Goal: Task Accomplishment & Management: Use online tool/utility

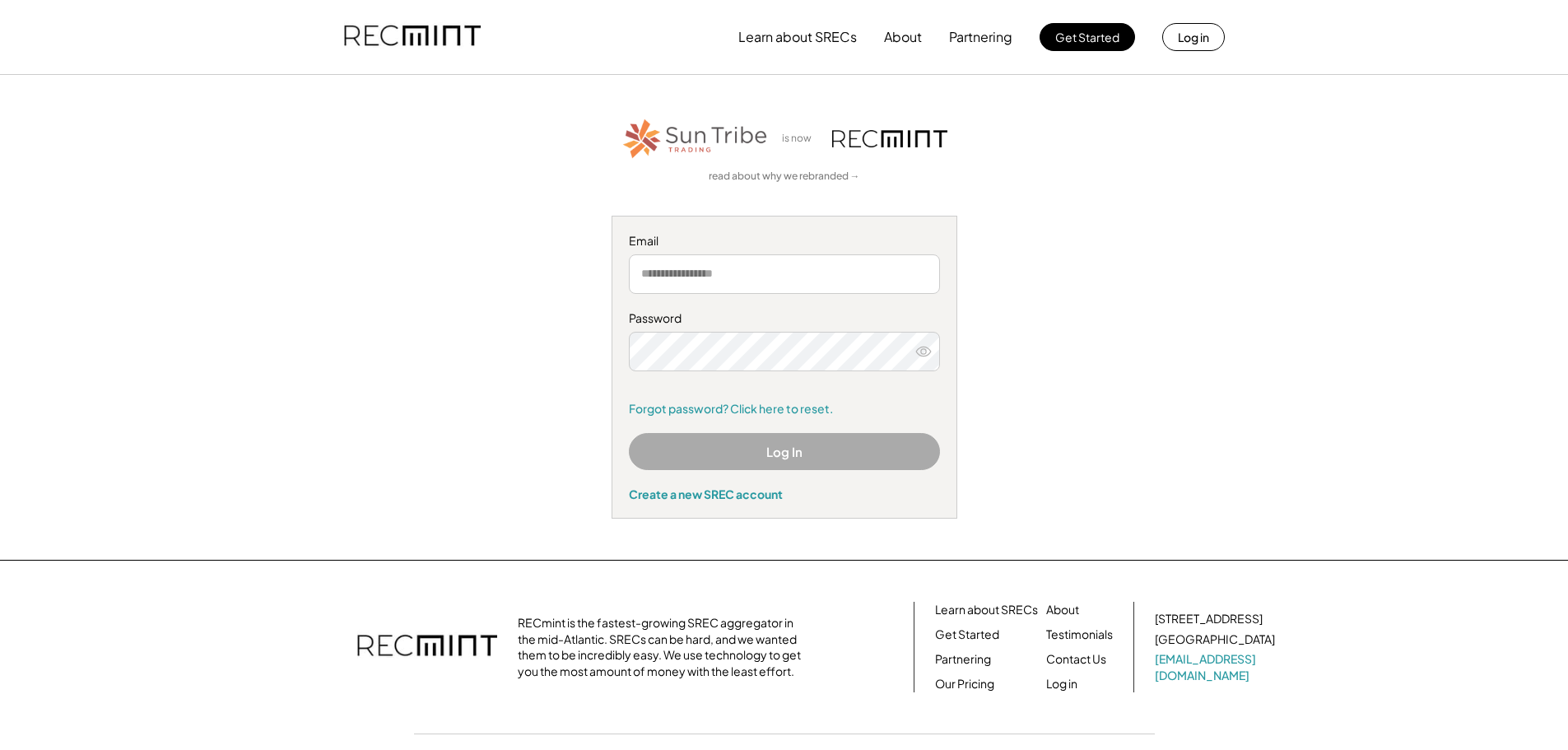
type input "**********"
click at [794, 449] on button "Log In" at bounding box center [784, 451] width 311 height 37
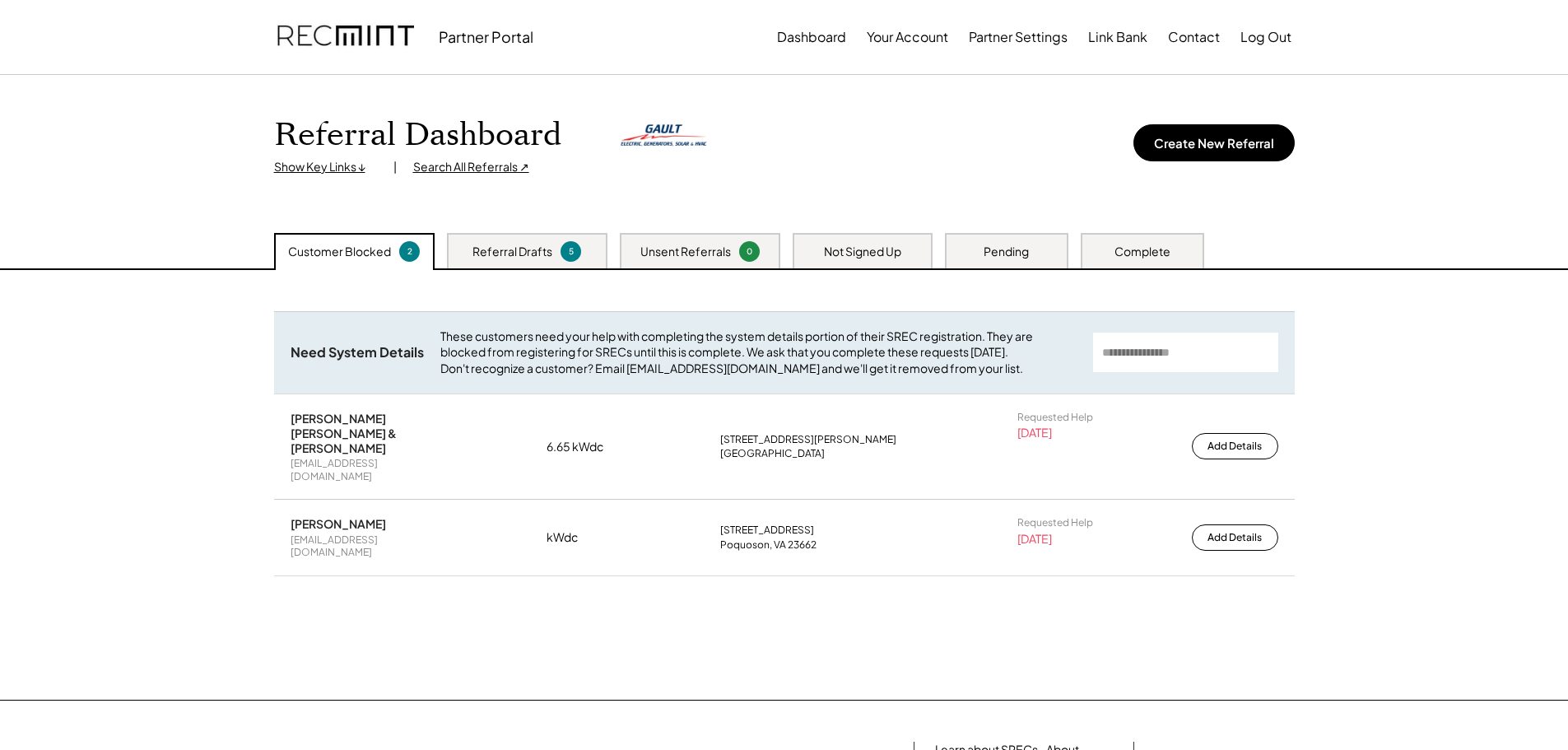
click at [1167, 243] on div "Complete" at bounding box center [1142, 252] width 56 height 17
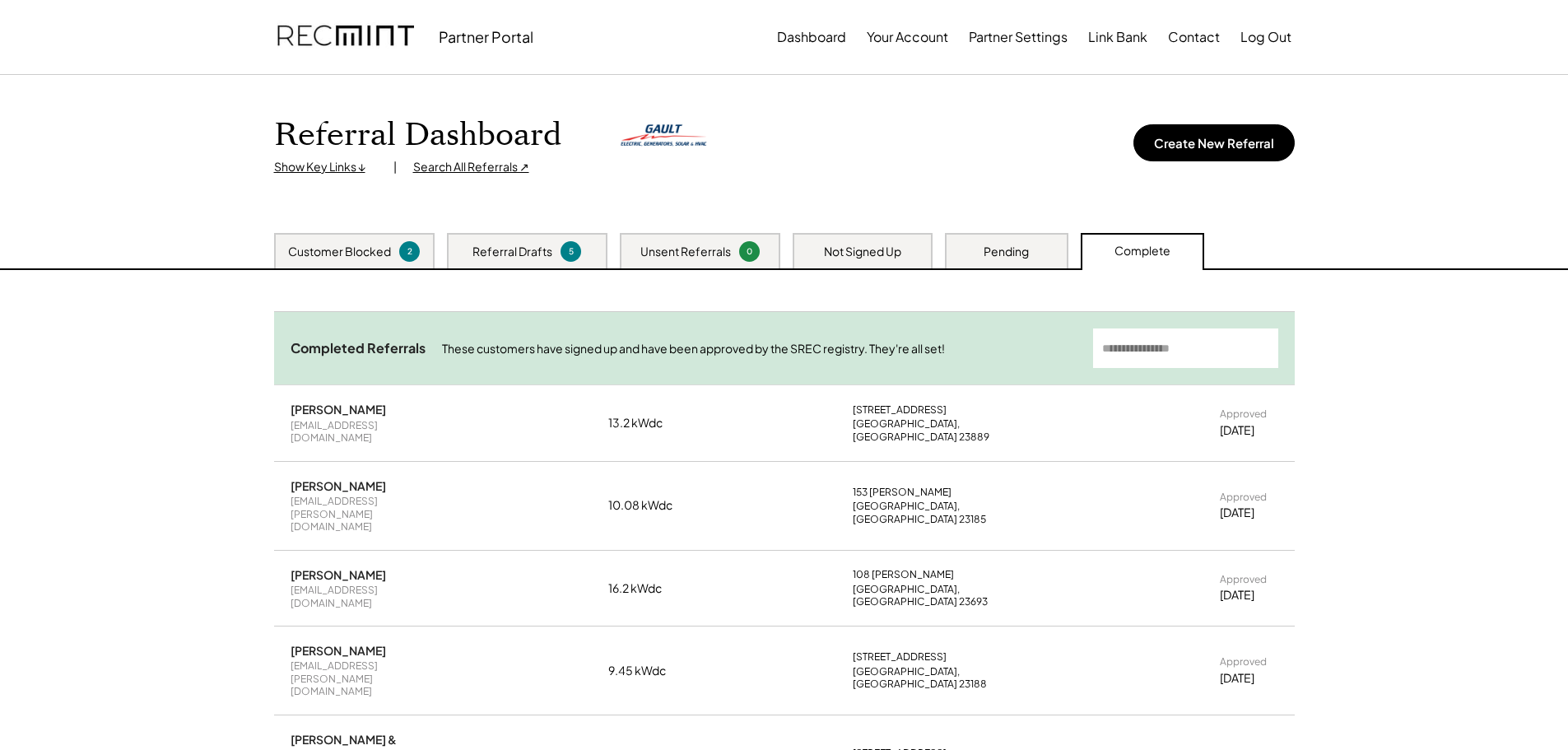
click at [1017, 252] on div "Pending" at bounding box center [1006, 252] width 45 height 17
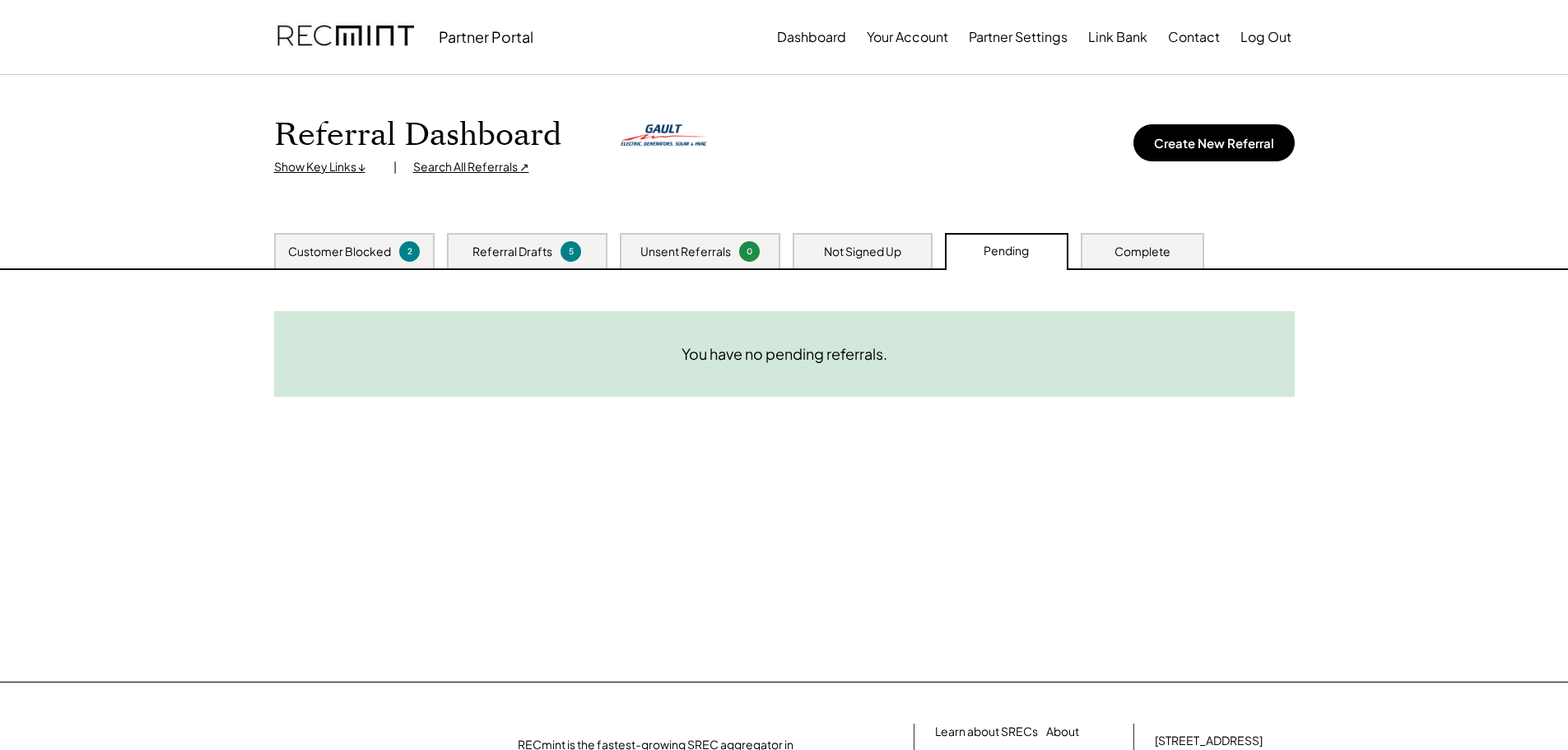
click at [1136, 246] on div "Complete" at bounding box center [1142, 252] width 56 height 17
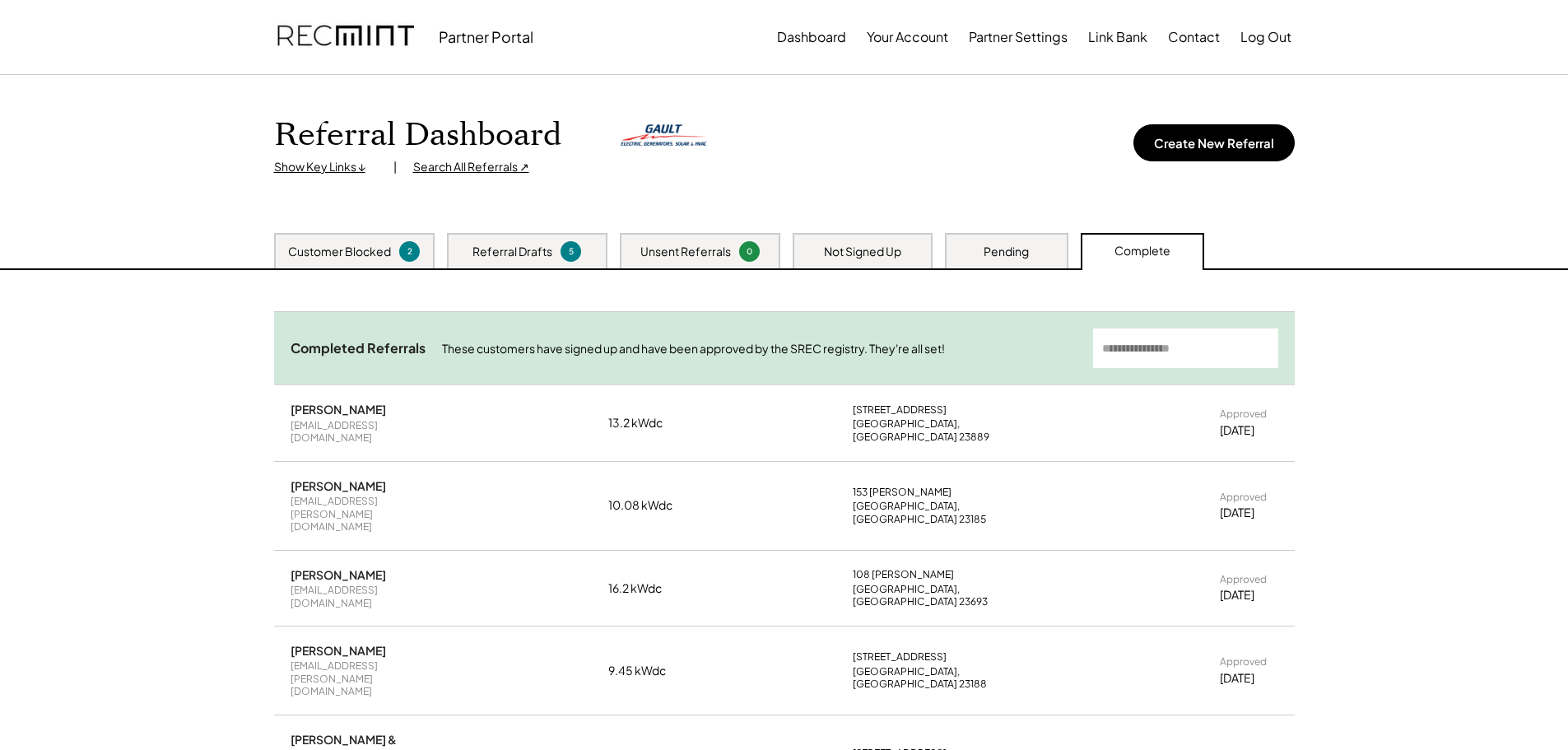
click at [380, 248] on div "Customer Blocked" at bounding box center [340, 252] width 103 height 17
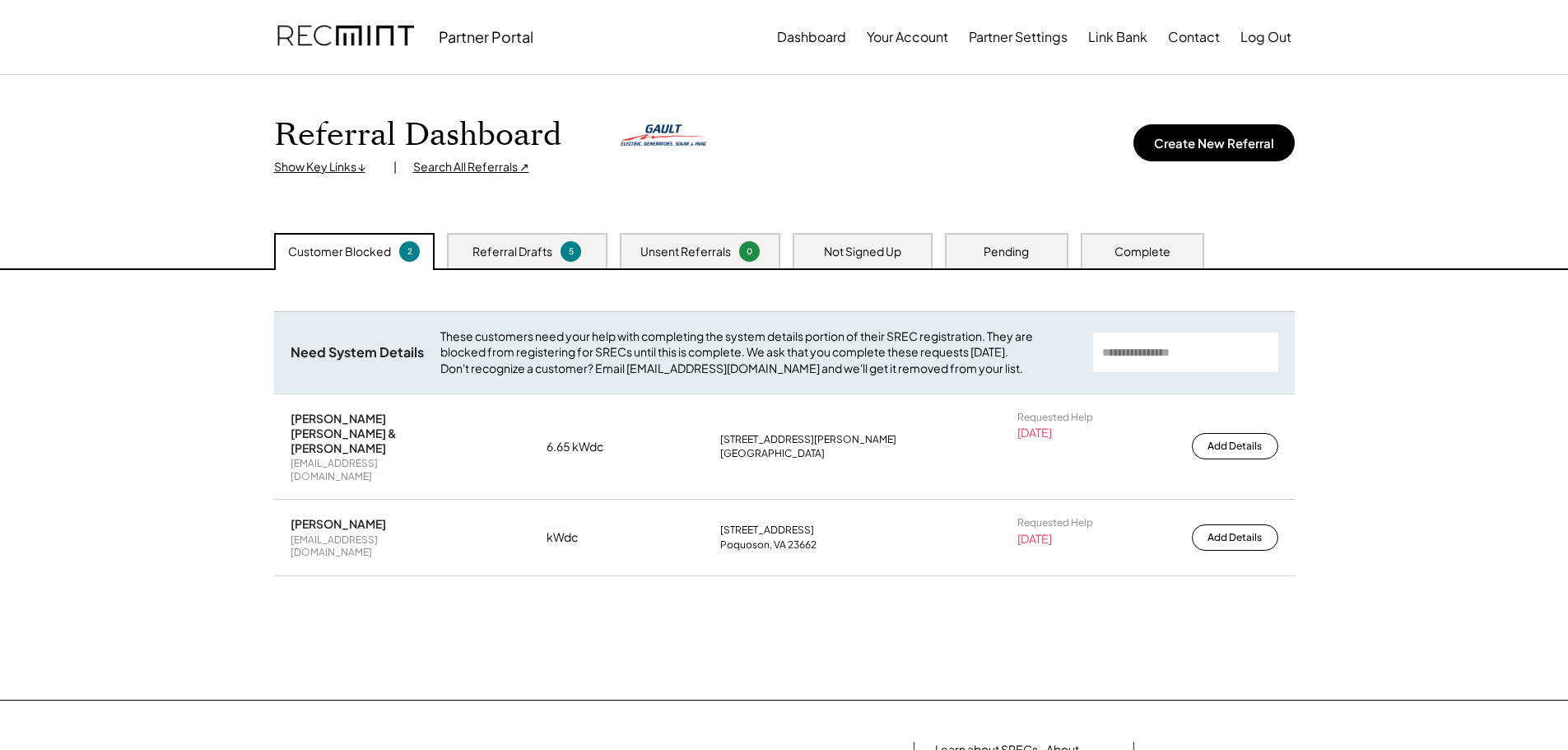
click at [514, 250] on div "Referral Drafts" at bounding box center [513, 252] width 80 height 17
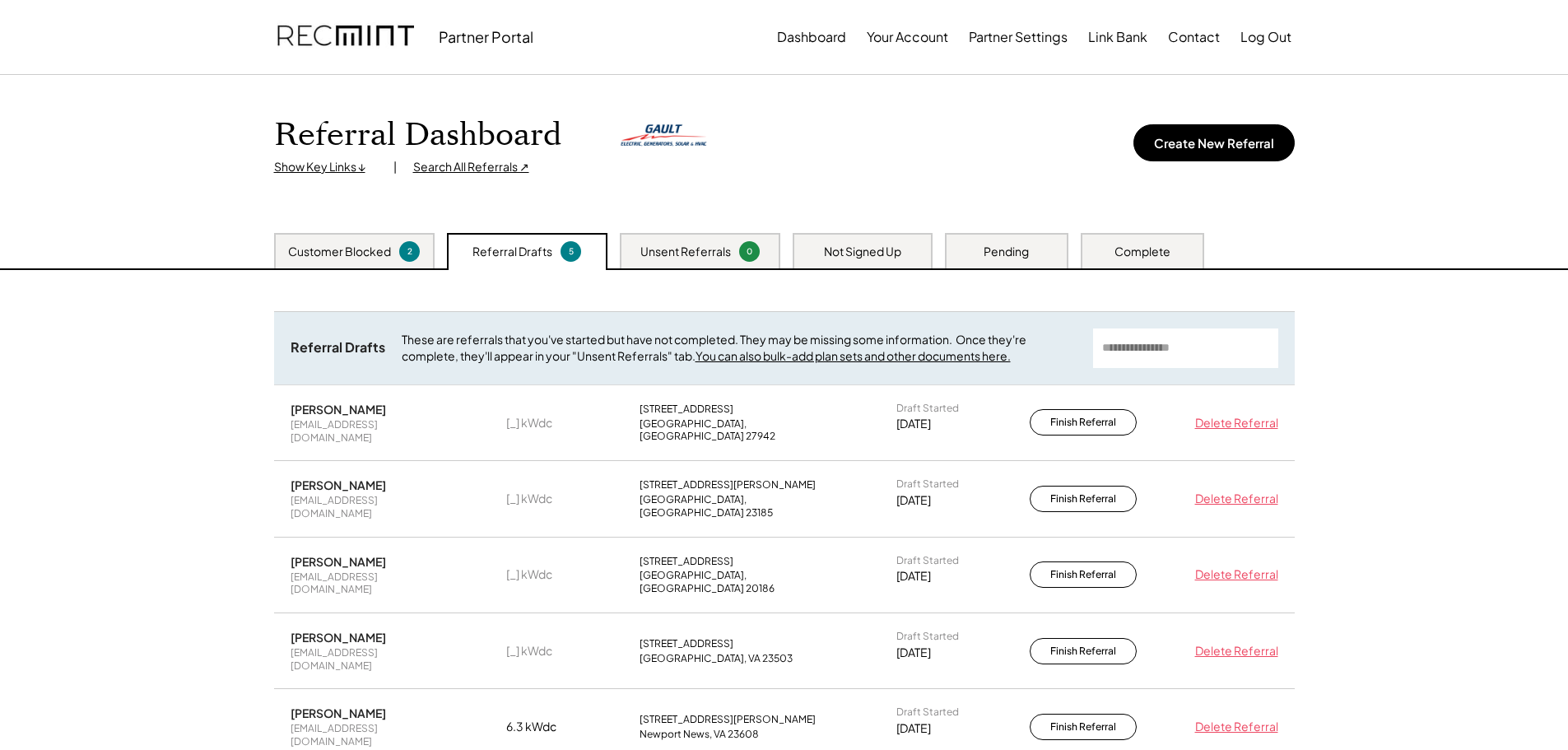
click at [666, 248] on div "Unsent Referrals" at bounding box center [686, 252] width 91 height 17
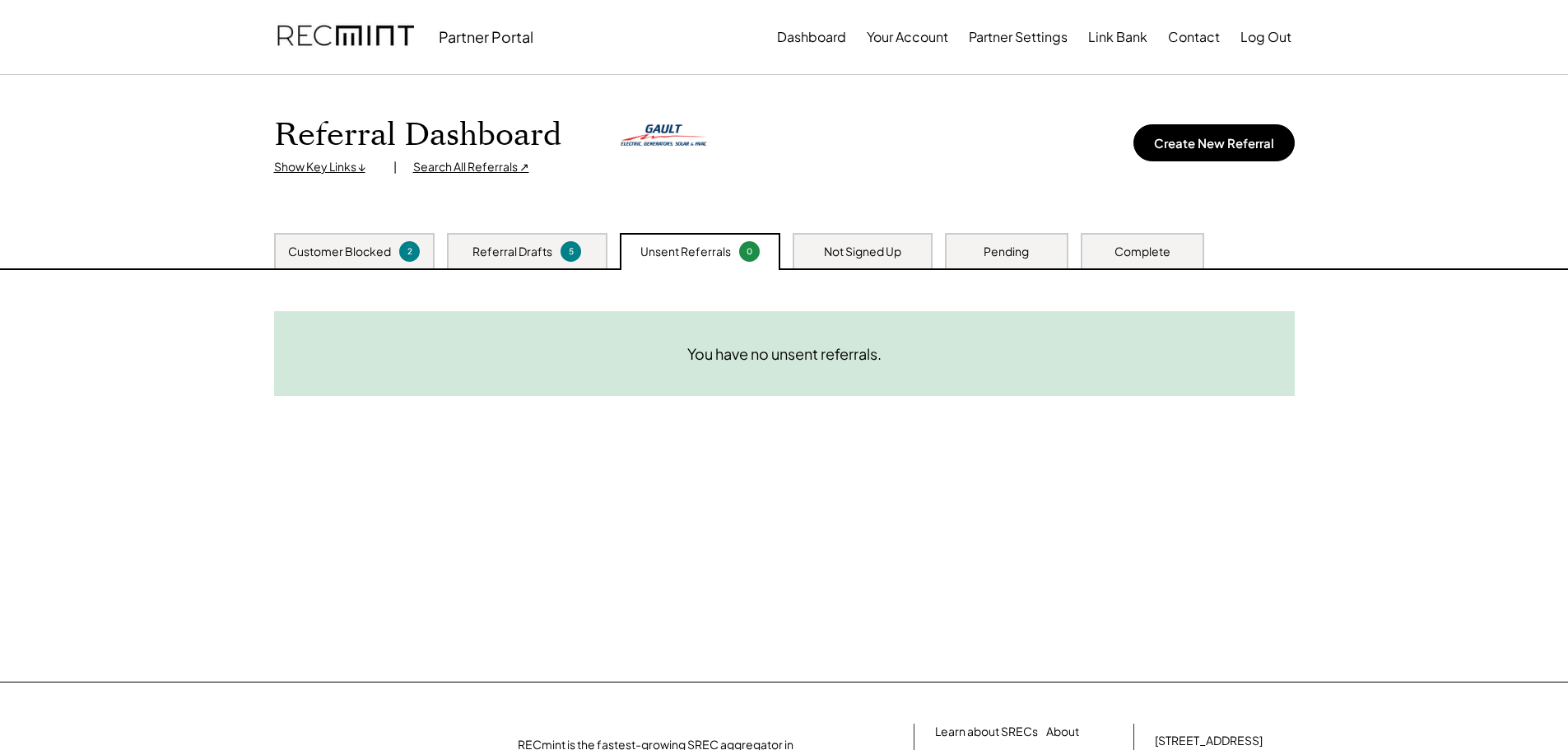
click at [877, 250] on div "Not Signed Up" at bounding box center [863, 252] width 77 height 17
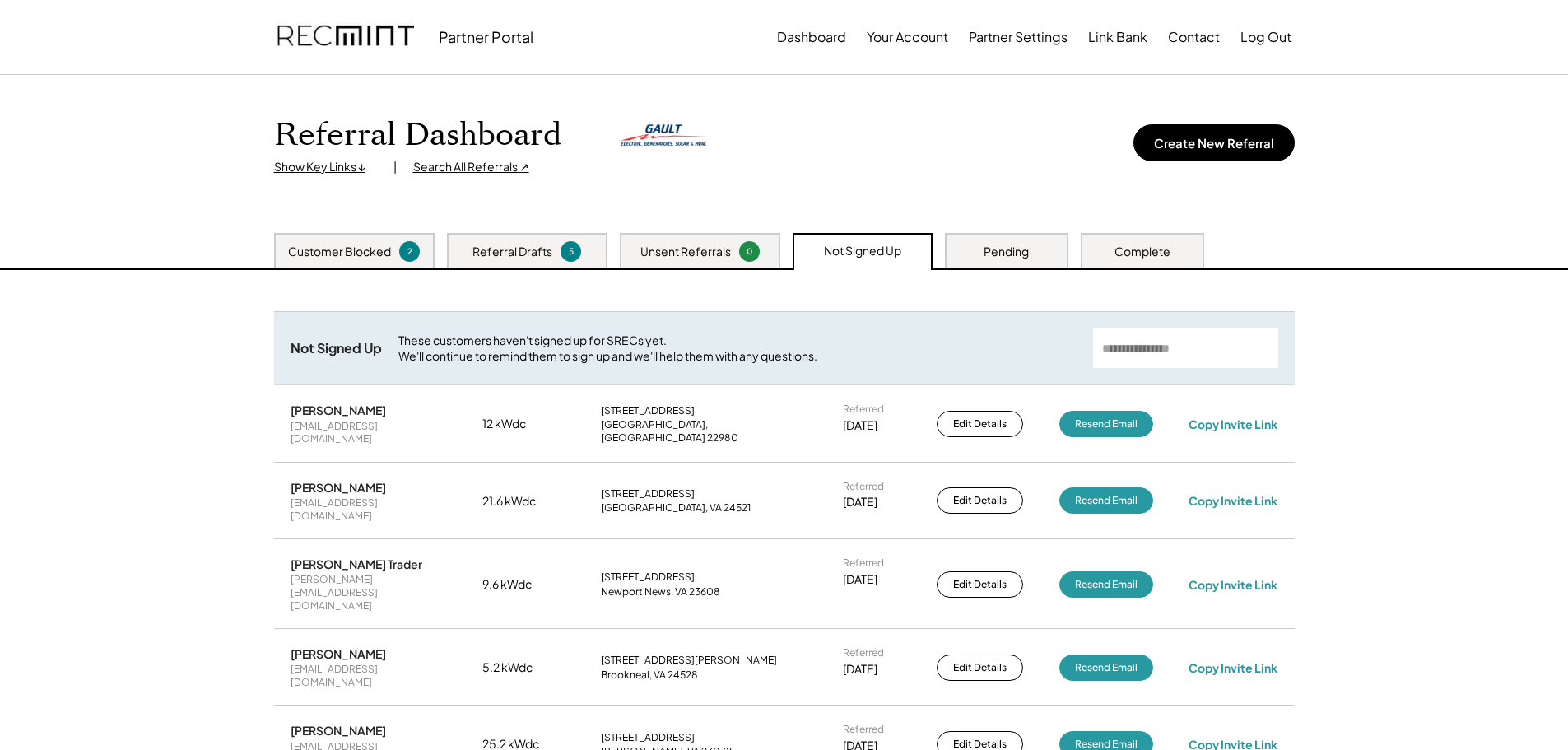
click at [1027, 256] on div "Pending" at bounding box center [1006, 252] width 45 height 17
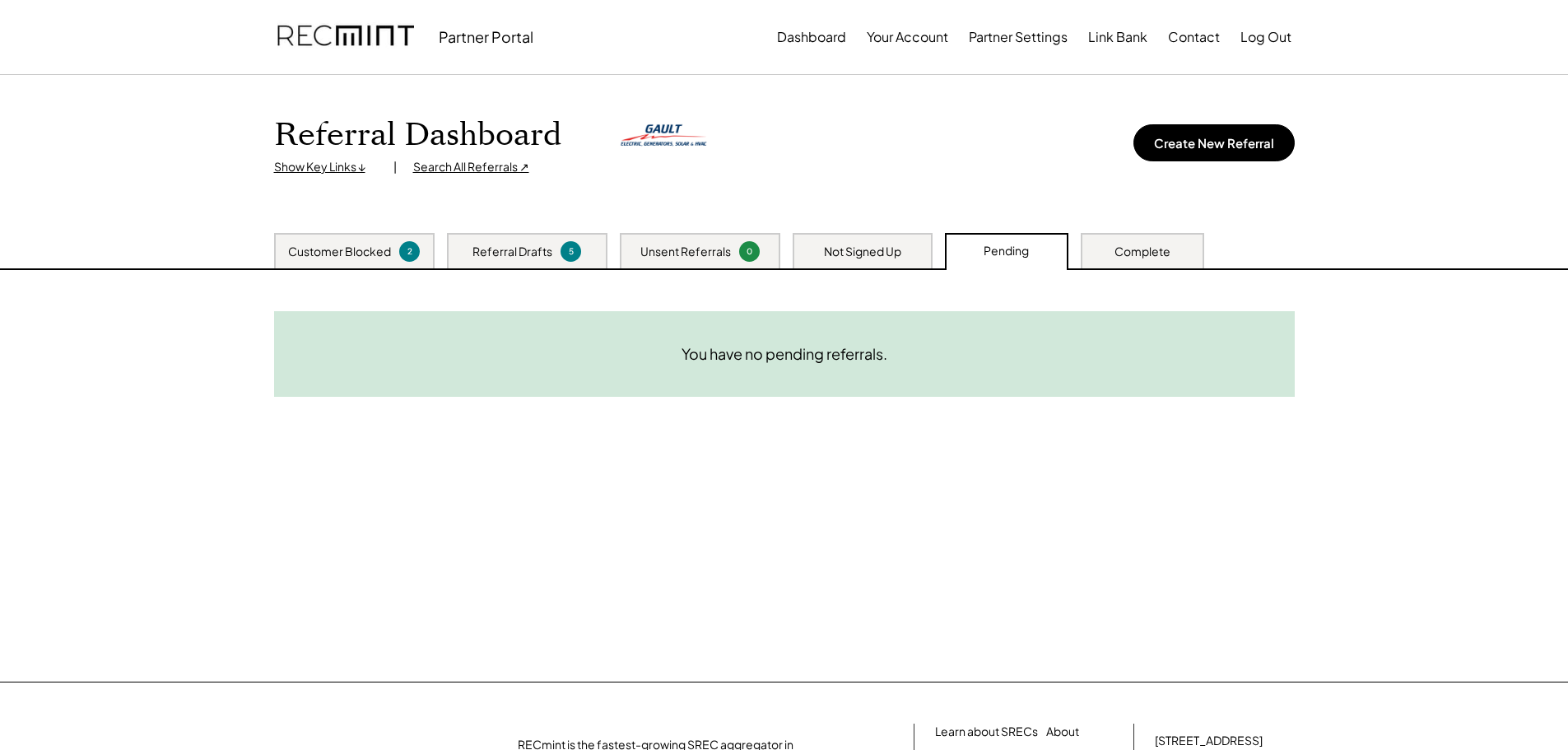
click at [873, 249] on div "Not Signed Up" at bounding box center [863, 252] width 77 height 17
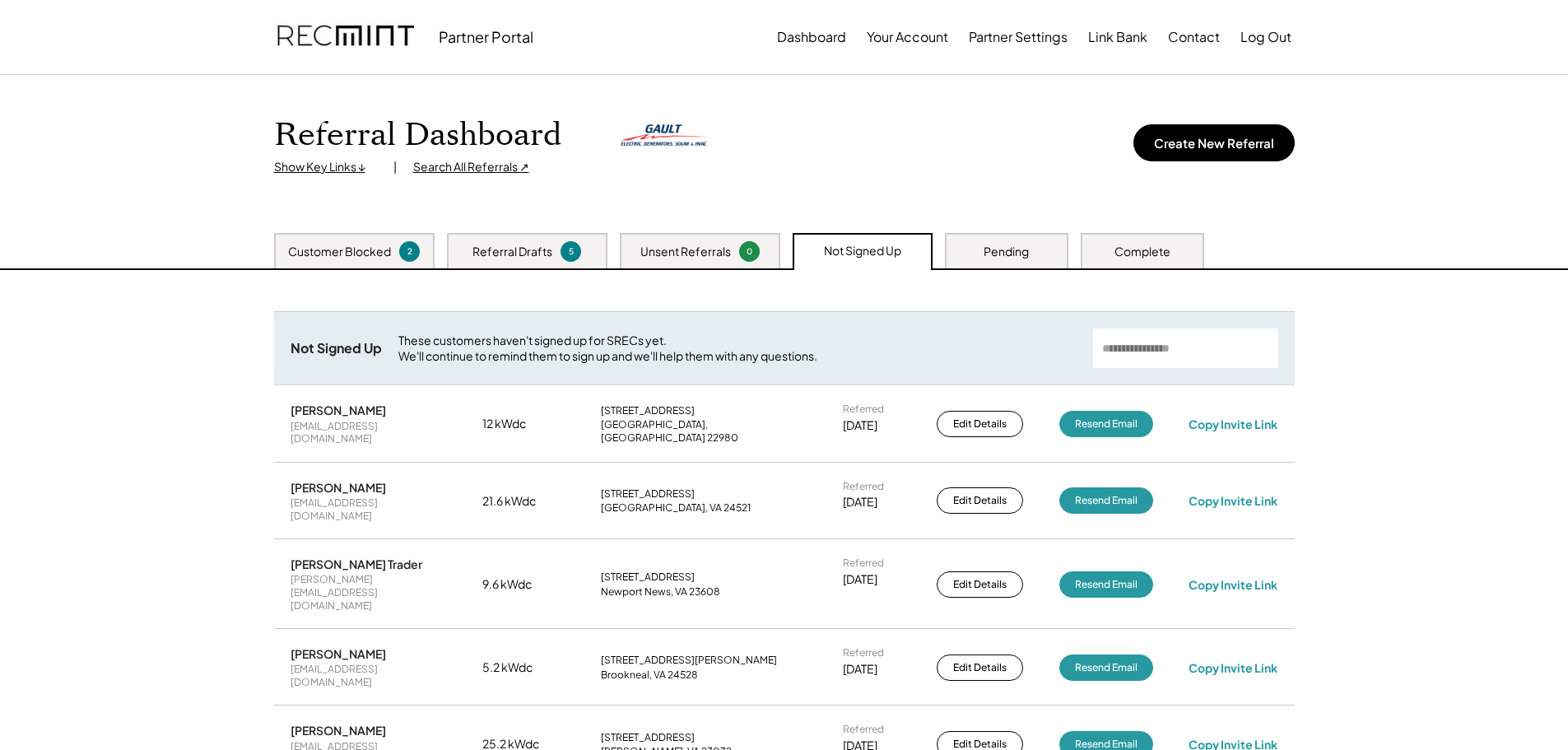
click at [1159, 252] on div "Complete" at bounding box center [1142, 252] width 56 height 17
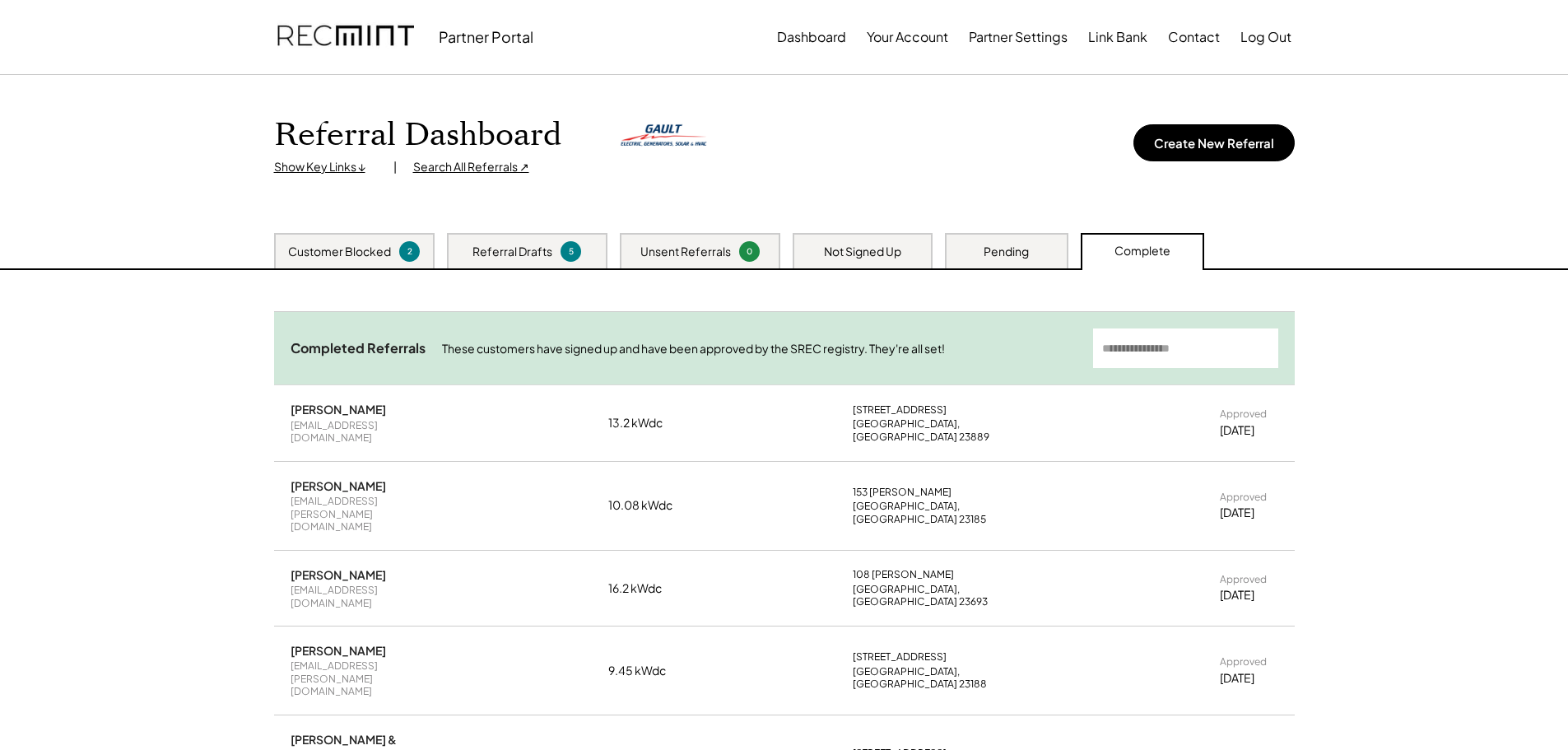
click at [1004, 253] on div "Pending" at bounding box center [1006, 252] width 45 height 17
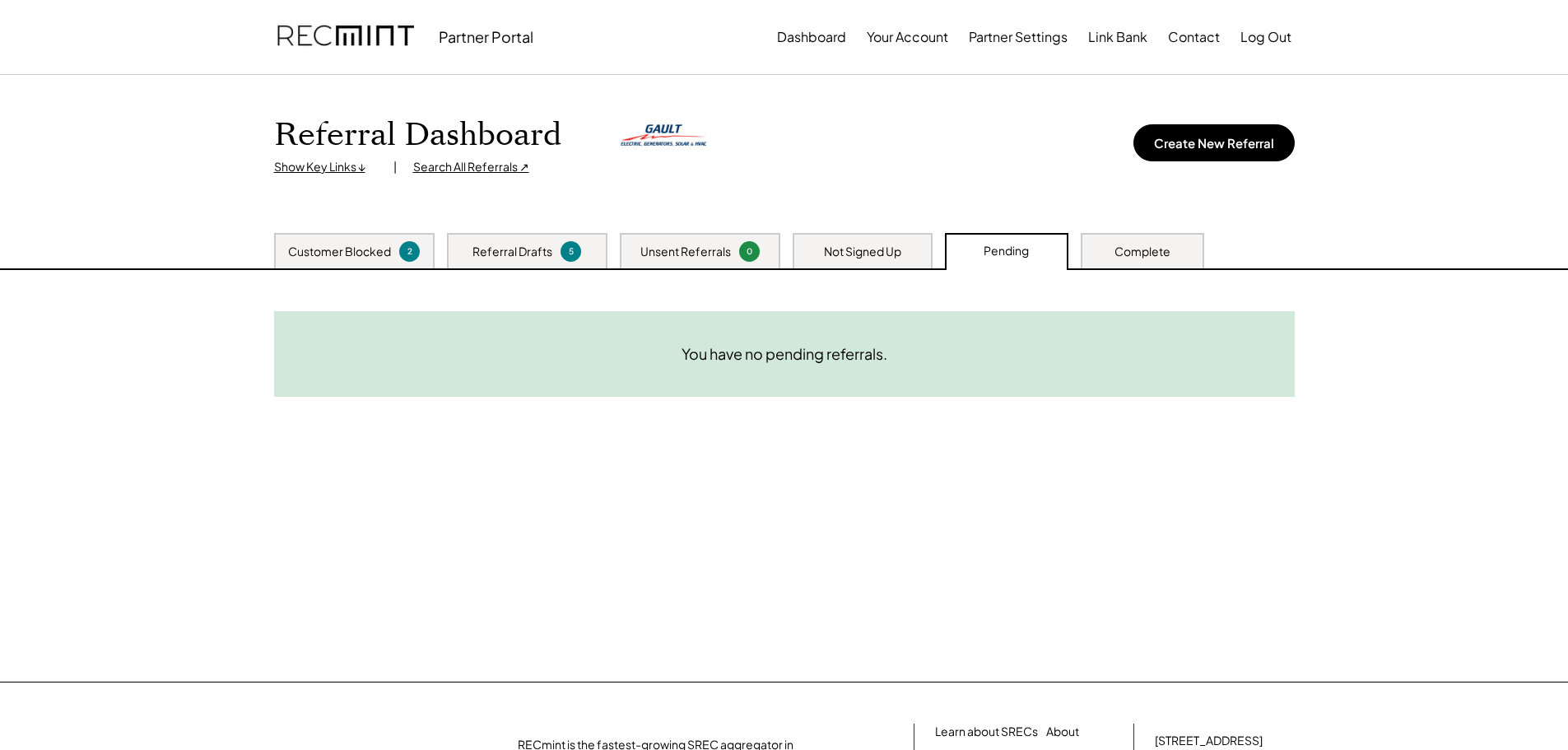
click at [862, 252] on div "Not Signed Up" at bounding box center [863, 252] width 77 height 17
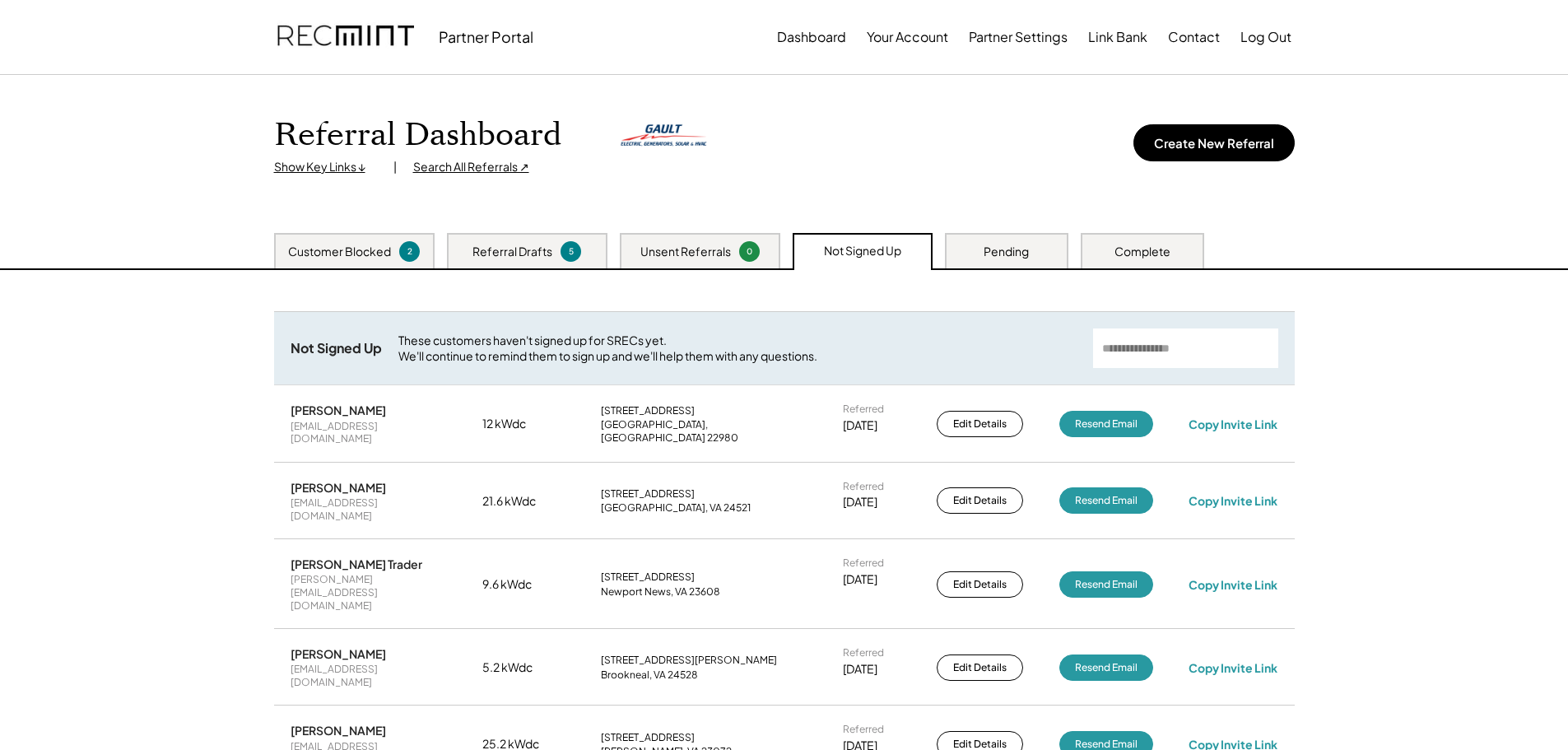
click at [1010, 243] on div "Pending" at bounding box center [1006, 252] width 45 height 17
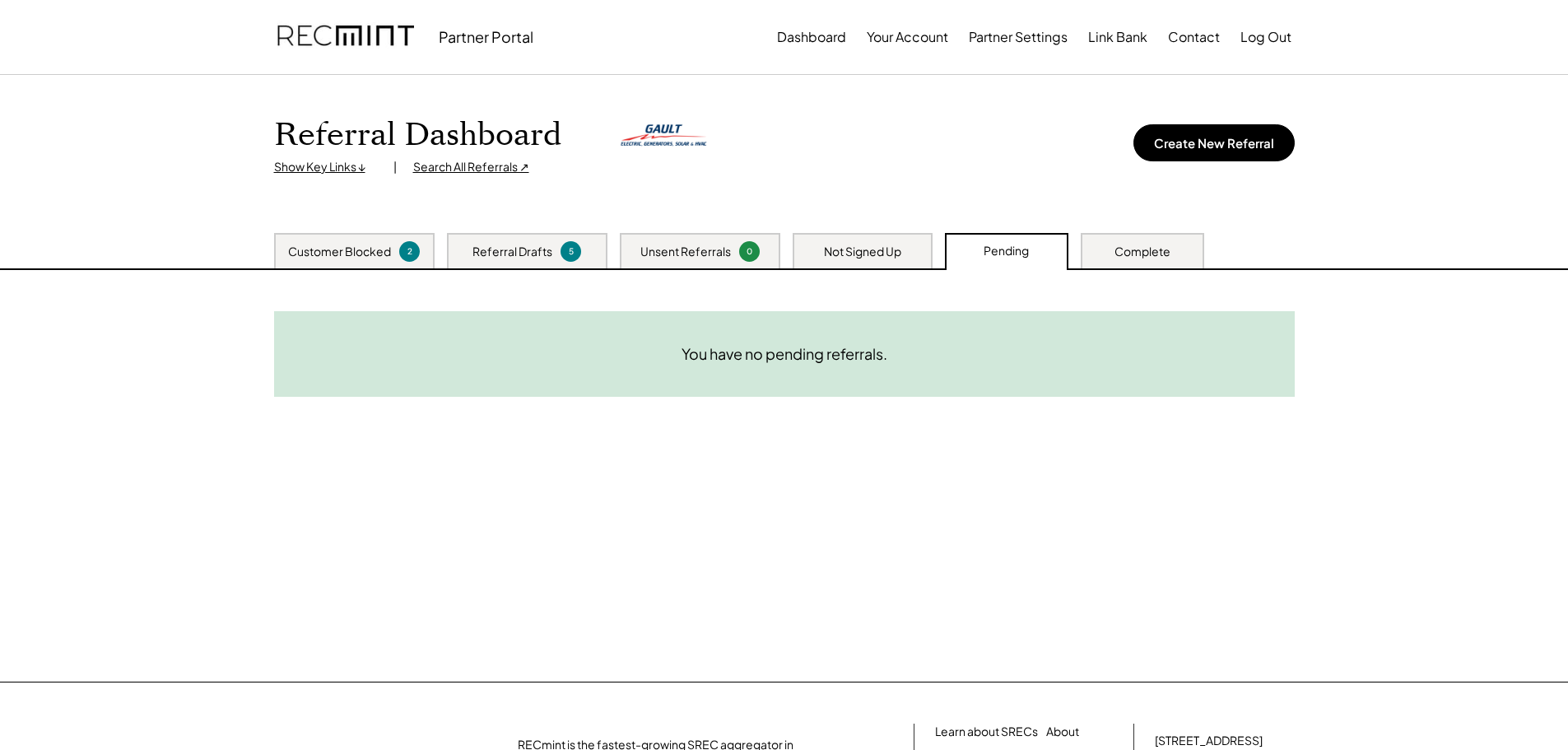
click at [1176, 248] on div "Complete" at bounding box center [1143, 250] width 124 height 36
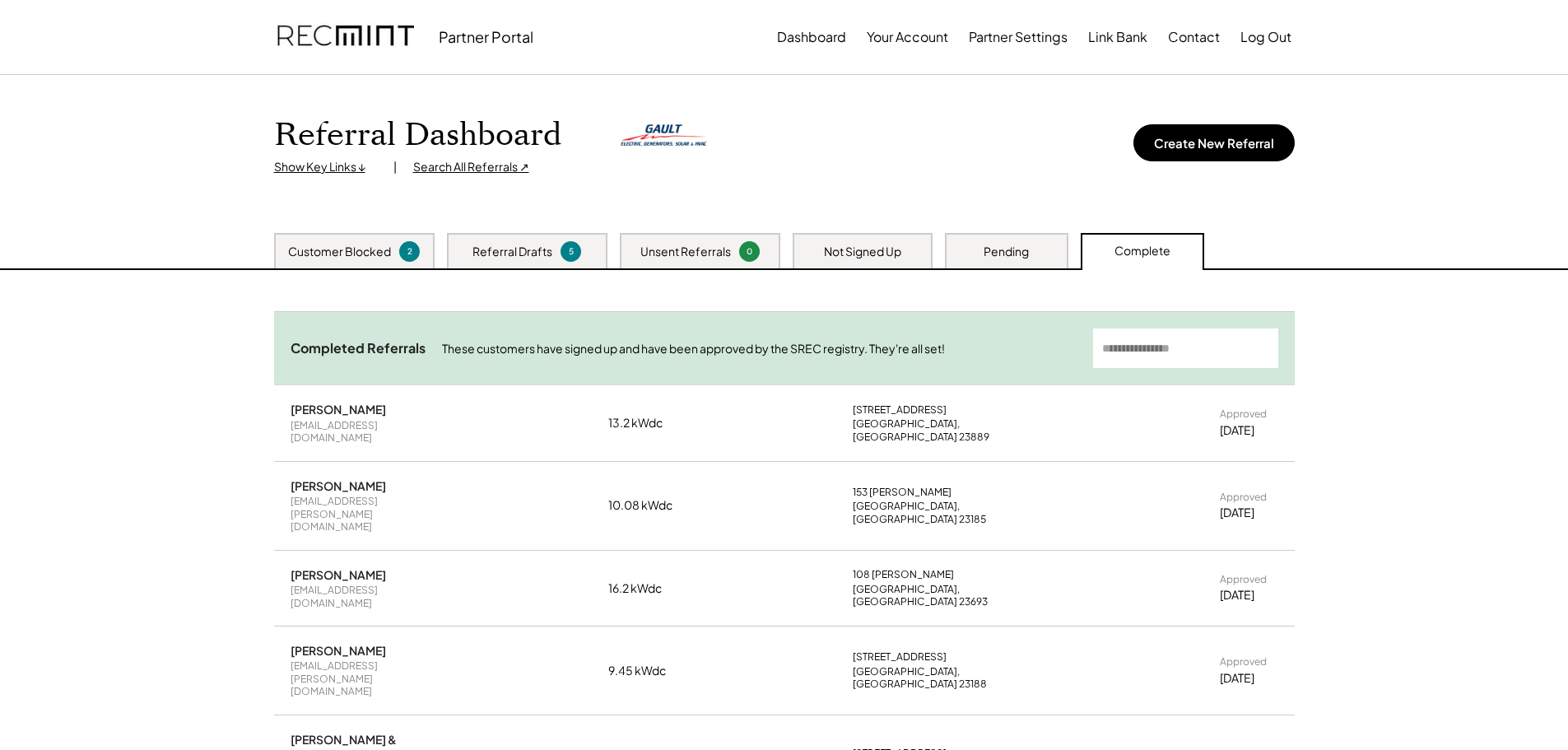
click at [1043, 249] on div "Pending" at bounding box center [1006, 250] width 124 height 36
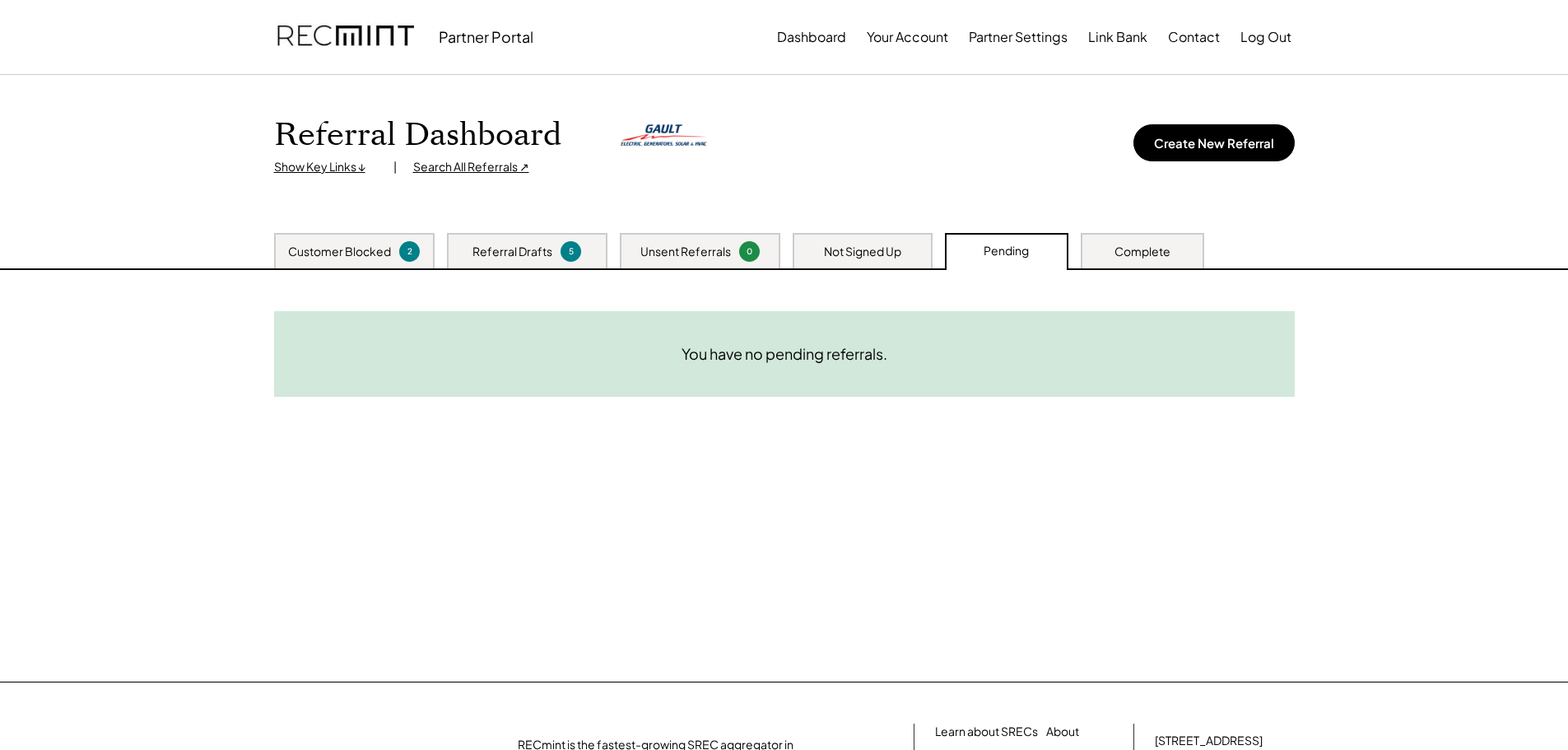
click at [896, 246] on div "Not Signed Up" at bounding box center [863, 252] width 77 height 17
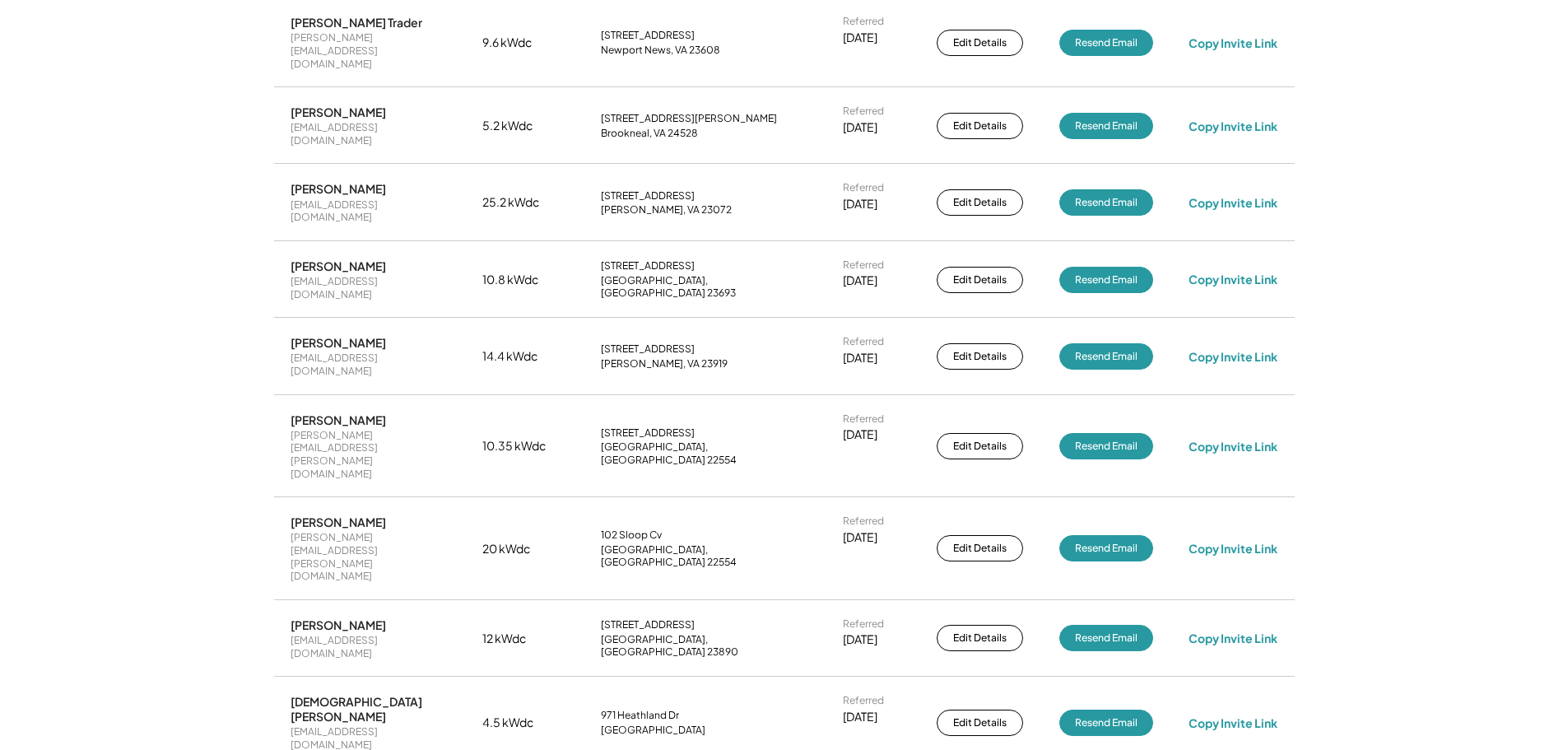
scroll to position [823, 0]
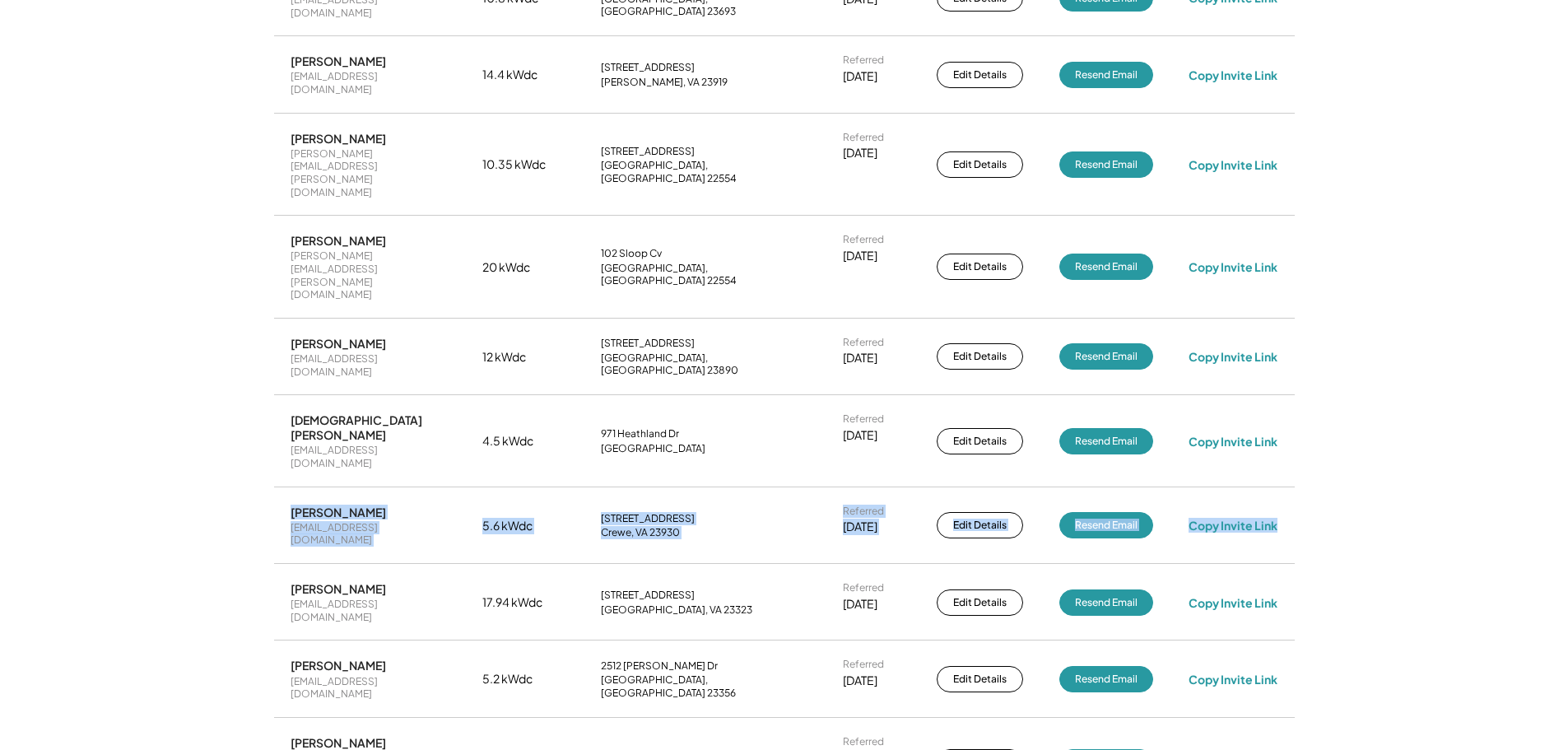
drag, startPoint x: 289, startPoint y: 302, endPoint x: 1330, endPoint y: 325, distance: 1041.3
click at [1330, 325] on div "Referral Dashboard Show Key Links ↓ | Search All Referrals ↗ Create New Referra…" at bounding box center [784, 577] width 1568 height 2651
click at [1394, 307] on div "Referral Dashboard Show Key Links ↓ | Search All Referrals ↗ Create New Referra…" at bounding box center [784, 577] width 1568 height 2651
drag, startPoint x: 1317, startPoint y: 324, endPoint x: 277, endPoint y: 301, distance: 1040.3
click at [277, 301] on div "Referral Dashboard Show Key Links ↓ | Search All Referrals ↗ Create New Referra…" at bounding box center [784, 577] width 1568 height 2651
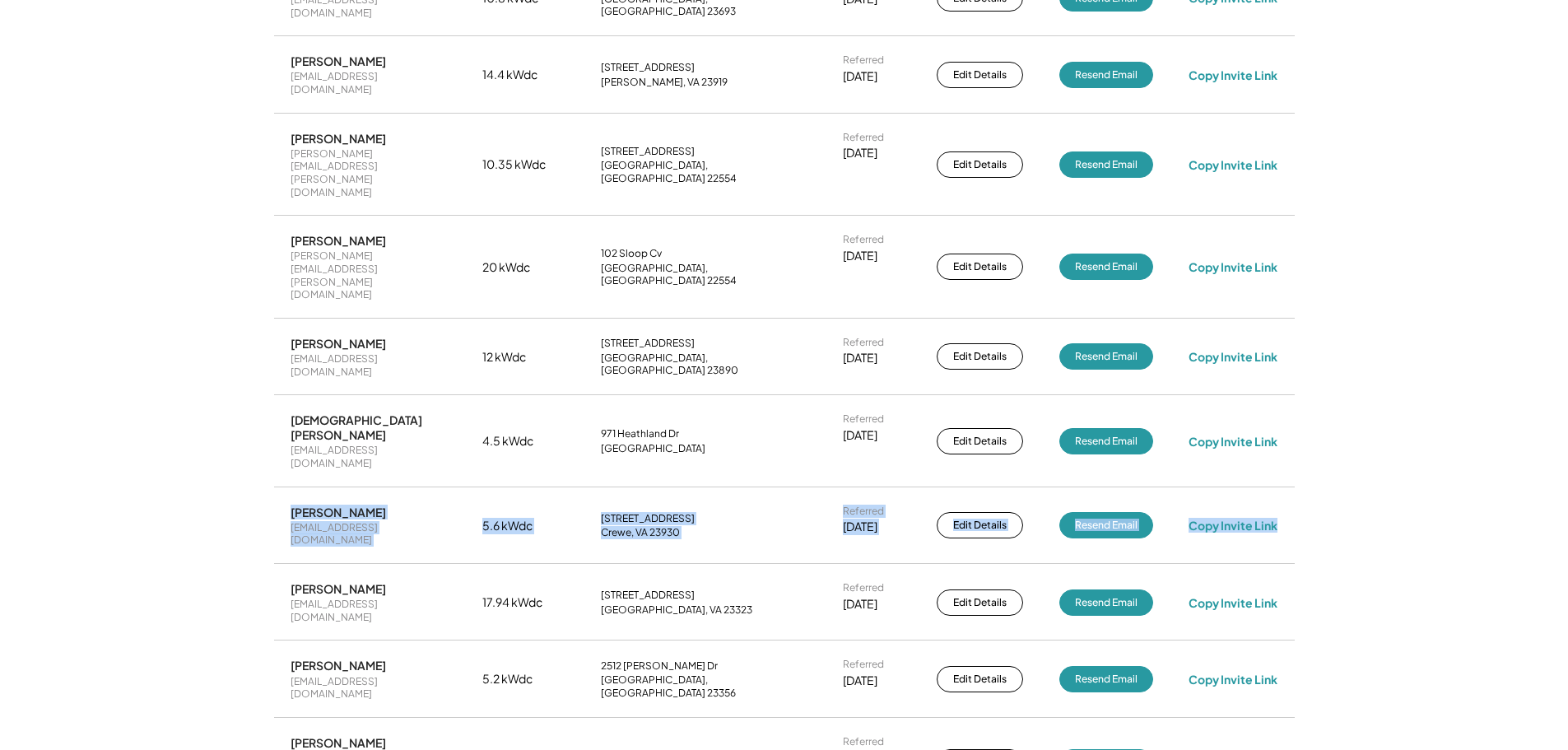
click at [221, 296] on div "Referral Dashboard Show Key Links ↓ | Search All Referrals ↗ Create New Referra…" at bounding box center [784, 577] width 1568 height 2651
drag, startPoint x: 288, startPoint y: 302, endPoint x: 1310, endPoint y: 320, distance: 1022.2
click at [1310, 320] on div "Need System Details These customers need your help with completing the system d…" at bounding box center [784, 674] width 1054 height 2456
click at [1365, 311] on div "Referral Dashboard Show Key Links ↓ | Search All Referrals ↗ Create New Referra…" at bounding box center [784, 577] width 1568 height 2651
drag, startPoint x: 1322, startPoint y: 314, endPoint x: 260, endPoint y: 295, distance: 1062.2
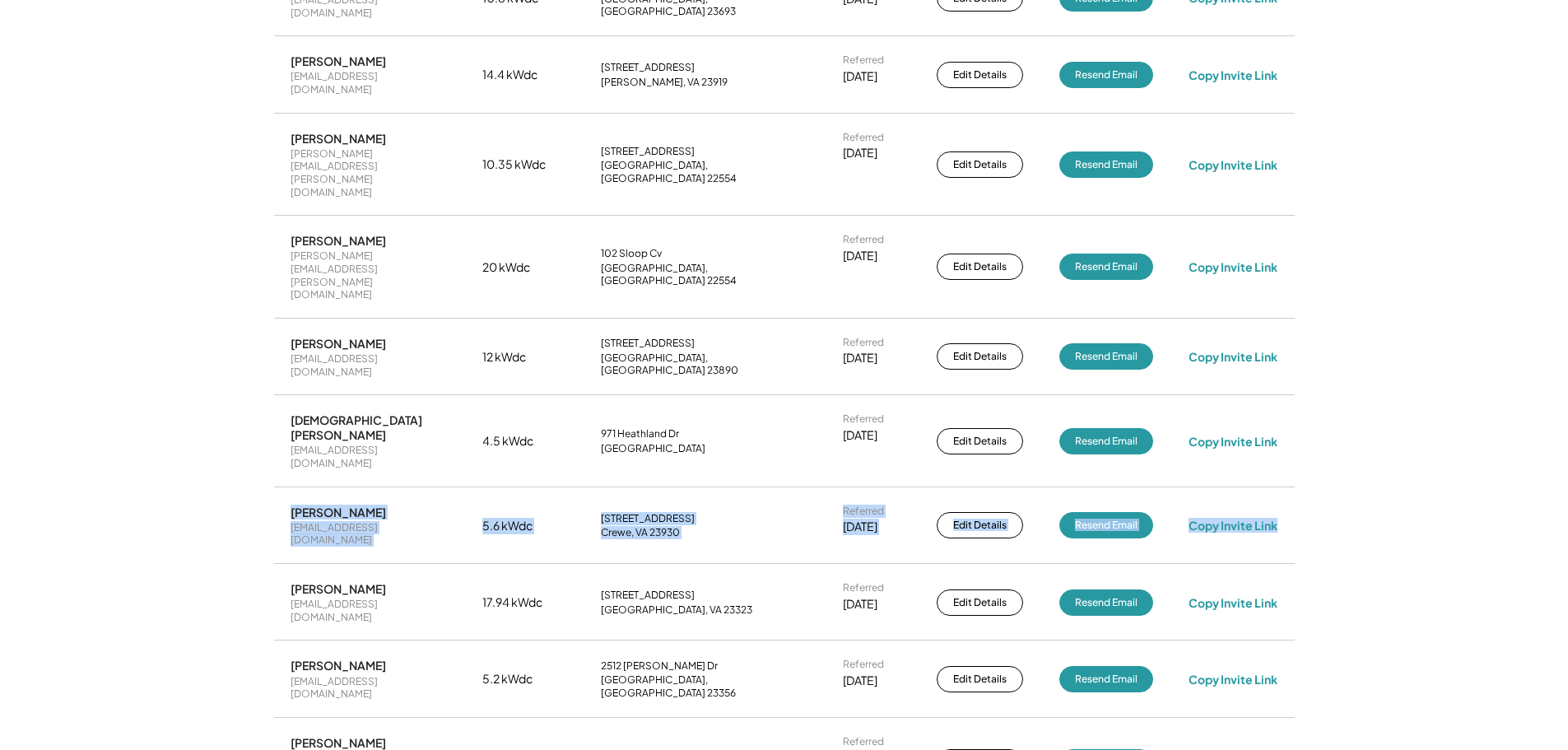
click at [260, 295] on div "Referral Dashboard Show Key Links ↓ | Search All Referrals ↗ Create New Referra…" at bounding box center [784, 577] width 1568 height 2651
click at [194, 292] on div "Referral Dashboard Show Key Links ↓ | Search All Referrals ↗ Create New Referra…" at bounding box center [784, 577] width 1568 height 2651
drag, startPoint x: 281, startPoint y: 289, endPoint x: 1298, endPoint y: 314, distance: 1017.3
click at [1298, 314] on div "Need System Details These customers need your help with completing the system d…" at bounding box center [784, 674] width 1054 height 2456
click at [1324, 312] on div "Referral Dashboard Show Key Links ↓ | Search All Referrals ↗ Create New Referra…" at bounding box center [784, 577] width 1568 height 2651
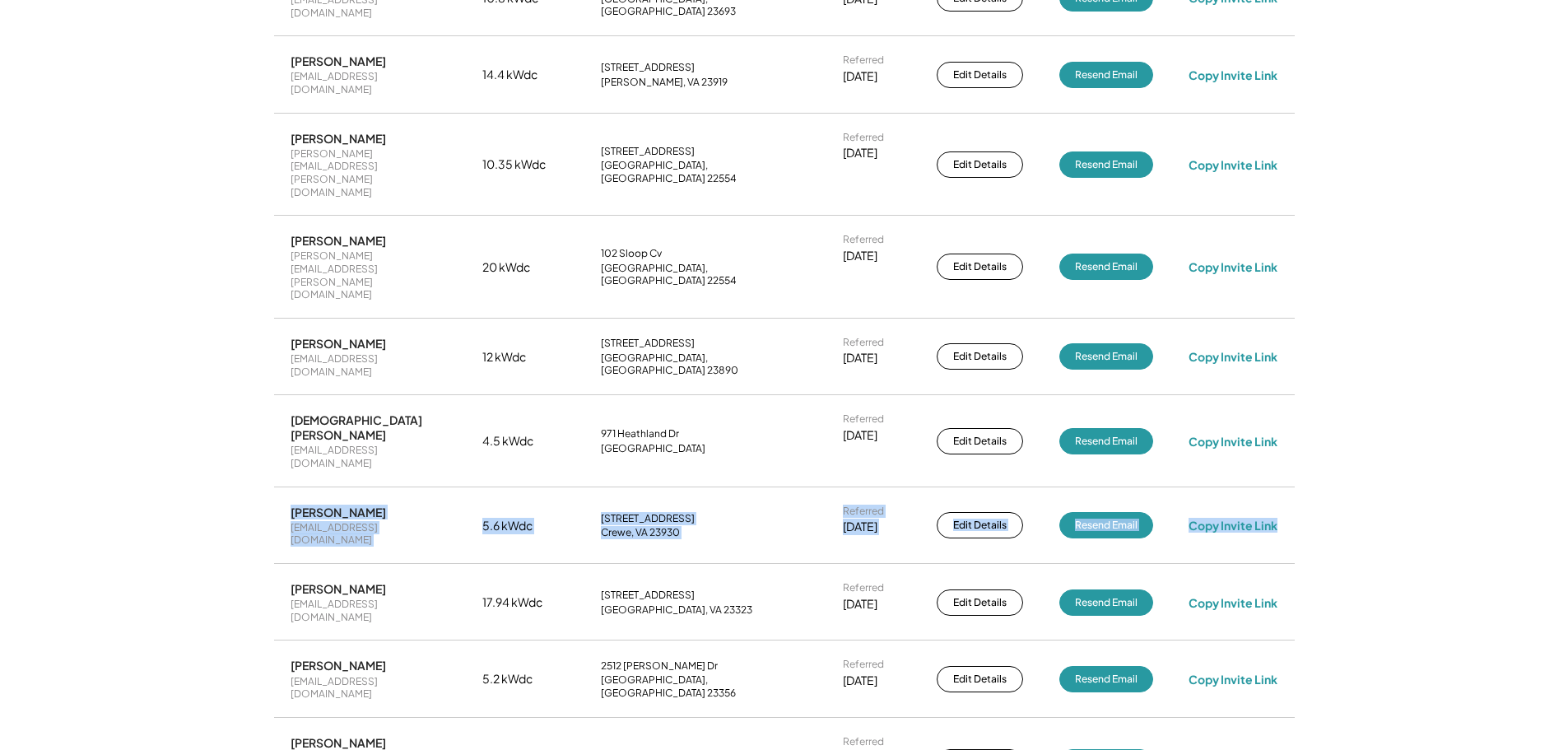
drag, startPoint x: 1353, startPoint y: 312, endPoint x: 263, endPoint y: 294, distance: 1090.1
click at [263, 294] on div "Referral Dashboard Show Key Links ↓ | Search All Referrals ↗ Create New Referra…" at bounding box center [784, 577] width 1568 height 2651
click at [223, 294] on div "Referral Dashboard Show Key Links ↓ | Search All Referrals ↗ Create New Referra…" at bounding box center [784, 577] width 1568 height 2651
drag, startPoint x: 292, startPoint y: 303, endPoint x: 1297, endPoint y: 305, distance: 1005.0
click at [1297, 305] on div "Need System Details These customers need your help with completing the system d…" at bounding box center [784, 674] width 1054 height 2456
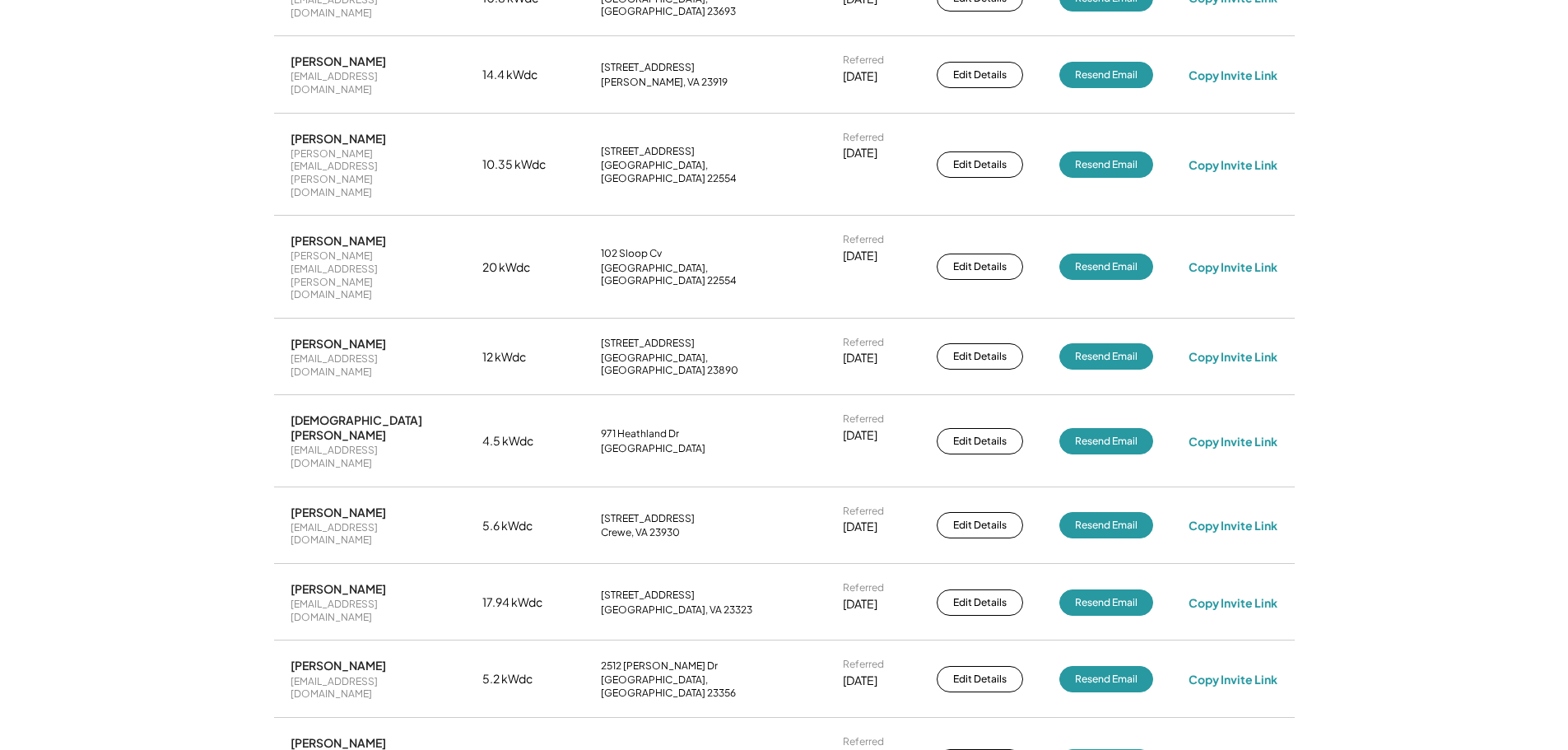
click at [1408, 262] on div "Referral Dashboard Show Key Links ↓ | Search All Referrals ↗ Create New Referra…" at bounding box center [784, 577] width 1568 height 2651
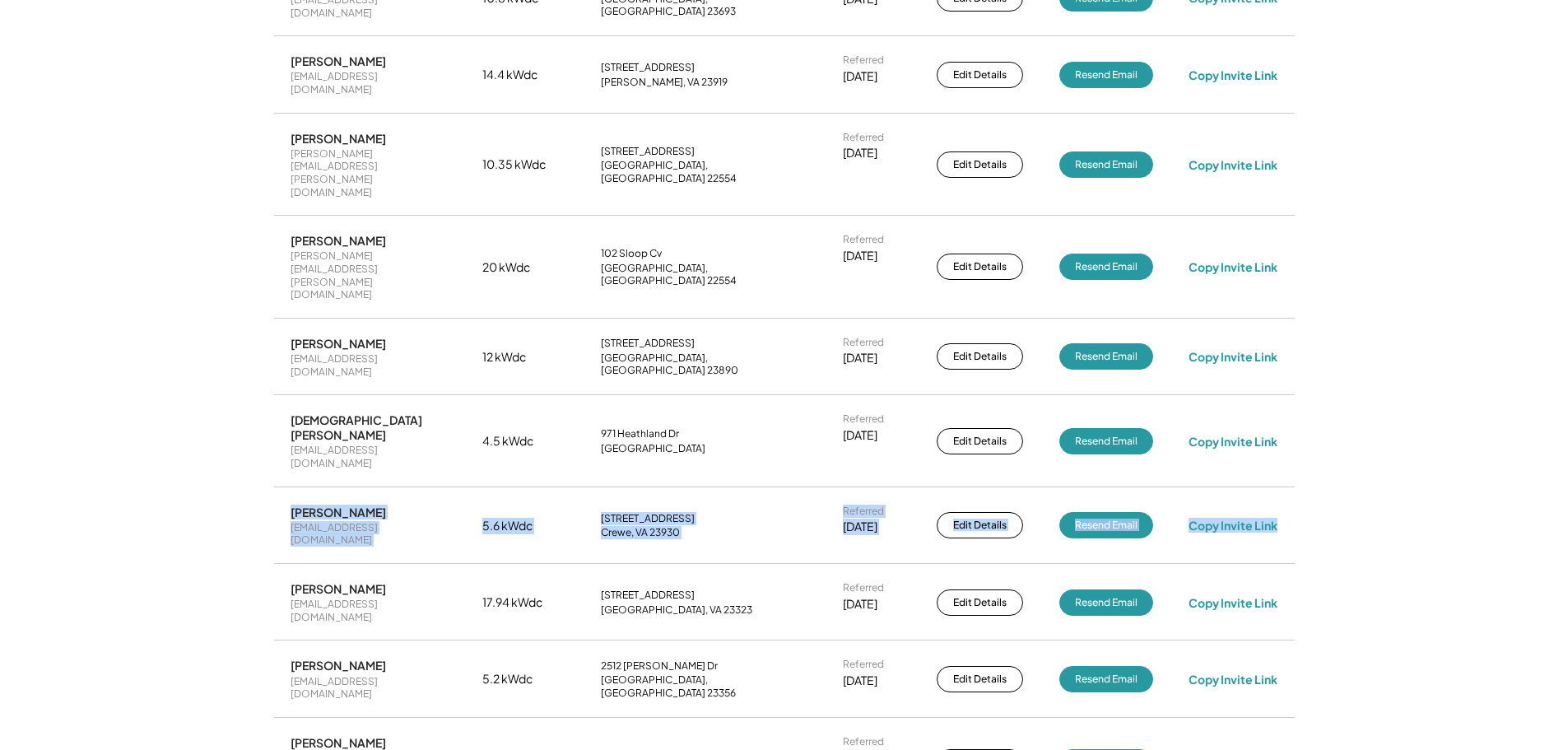
drag, startPoint x: 290, startPoint y: 301, endPoint x: 1325, endPoint y: 321, distance: 1035.2
click at [1325, 321] on div "Referral Dashboard Show Key Links ↓ | Search All Referrals ↗ Create New Referra…" at bounding box center [784, 577] width 1568 height 2651
click at [1353, 303] on div "Referral Dashboard Show Key Links ↓ | Search All Referrals ↗ Create New Referra…" at bounding box center [784, 577] width 1568 height 2651
drag, startPoint x: 1310, startPoint y: 314, endPoint x: 248, endPoint y: 292, distance: 1062.2
click at [248, 292] on div "Referral Dashboard Show Key Links ↓ | Search All Referrals ↗ Create New Referra…" at bounding box center [784, 577] width 1568 height 2651
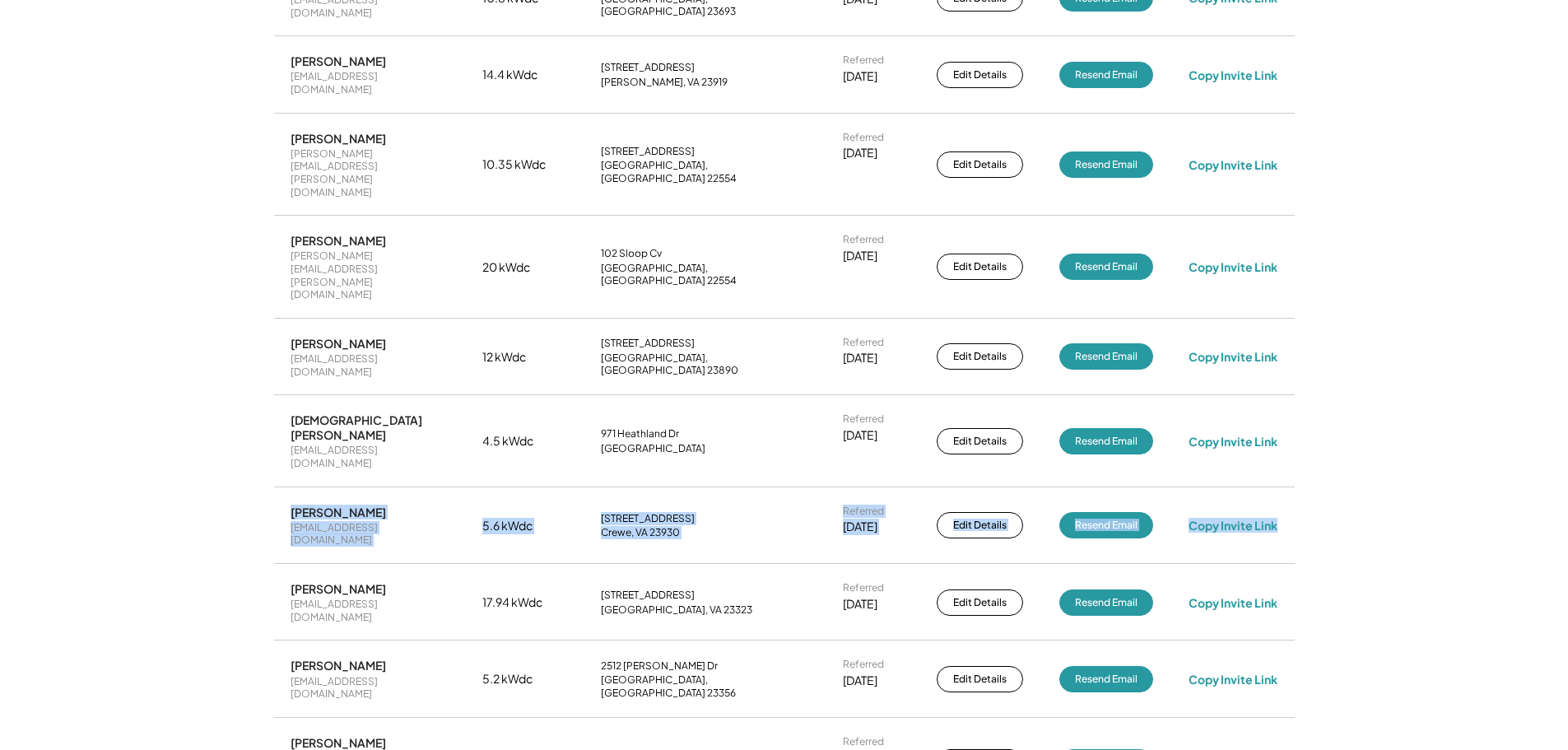
click at [194, 280] on div "Referral Dashboard Show Key Links ↓ | Search All Referrals ↗ Create New Referra…" at bounding box center [784, 577] width 1568 height 2651
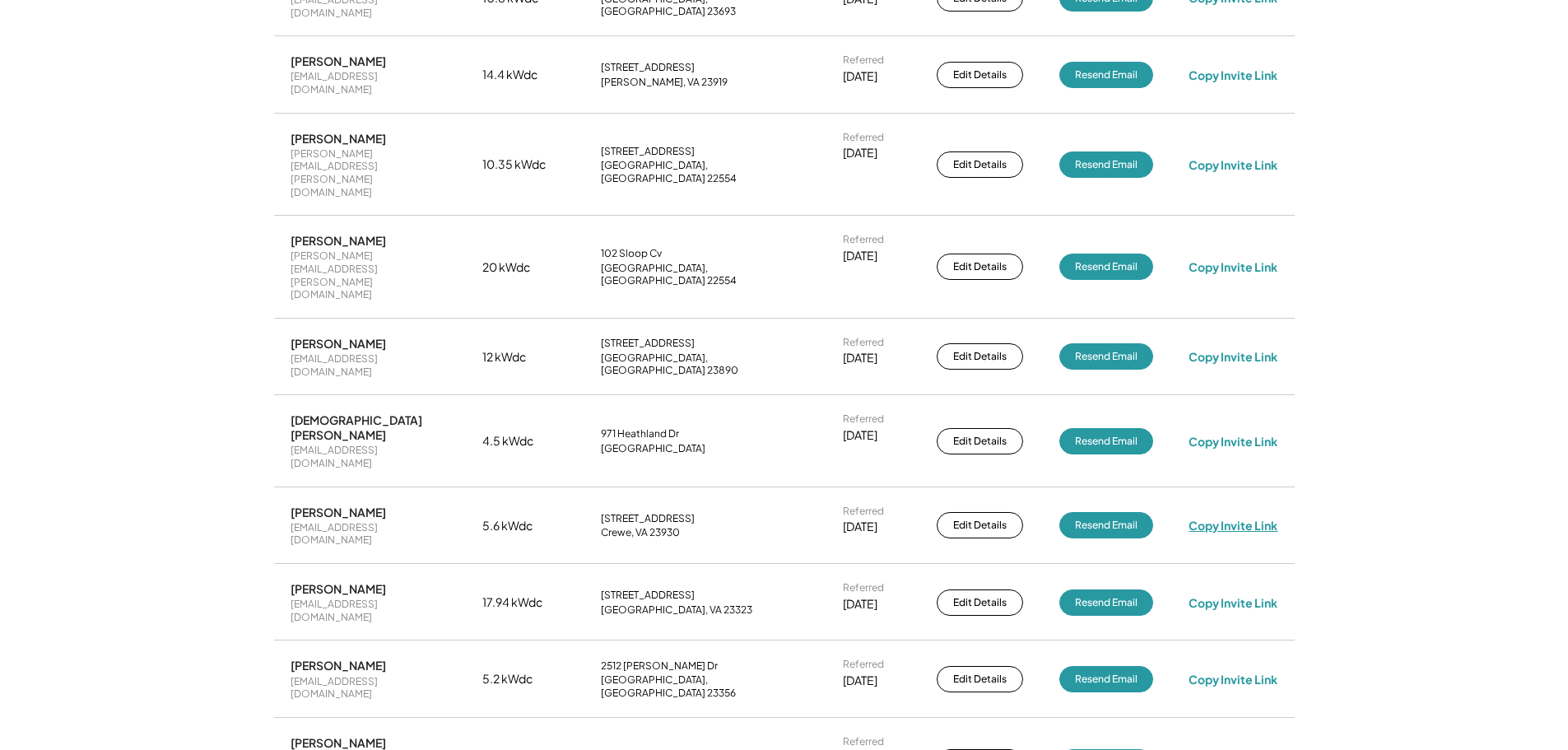
click at [1246, 517] on div "Copy Invite Link" at bounding box center [1233, 525] width 89 height 15
drag, startPoint x: 288, startPoint y: 320, endPoint x: 407, endPoint y: 328, distance: 119.3
click at [407, 488] on div "[PERSON_NAME] [EMAIL_ADDRESS][DOMAIN_NAME] 5.6 kWdc [STREET_ADDRESS] Referred […" at bounding box center [784, 525] width 1020 height 75
copy div "[EMAIL_ADDRESS][DOMAIN_NAME]"
click at [787, 512] on div "[STREET_ADDRESS]" at bounding box center [704, 525] width 206 height 27
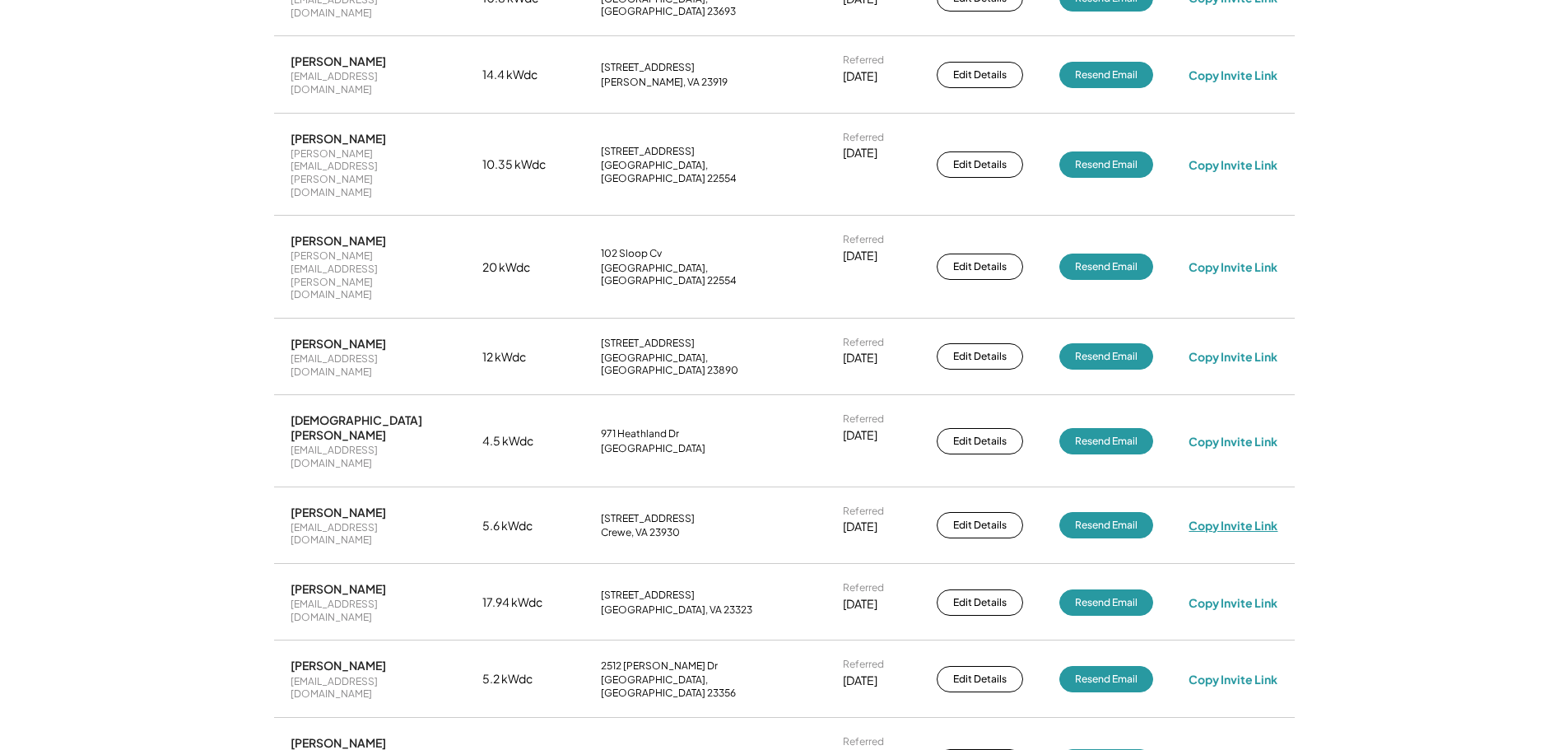
click at [1244, 517] on div "Copy Invite Link" at bounding box center [1233, 525] width 89 height 15
click at [1266, 517] on div "Copy Invite Link" at bounding box center [1233, 525] width 89 height 15
drag, startPoint x: 406, startPoint y: 321, endPoint x: 288, endPoint y: 324, distance: 118.0
click at [288, 488] on div "[PERSON_NAME] [EMAIL_ADDRESS][DOMAIN_NAME] 5.6 kWdc [STREET_ADDRESS] Referred […" at bounding box center [784, 525] width 1020 height 75
copy div "[EMAIL_ADDRESS][DOMAIN_NAME]"
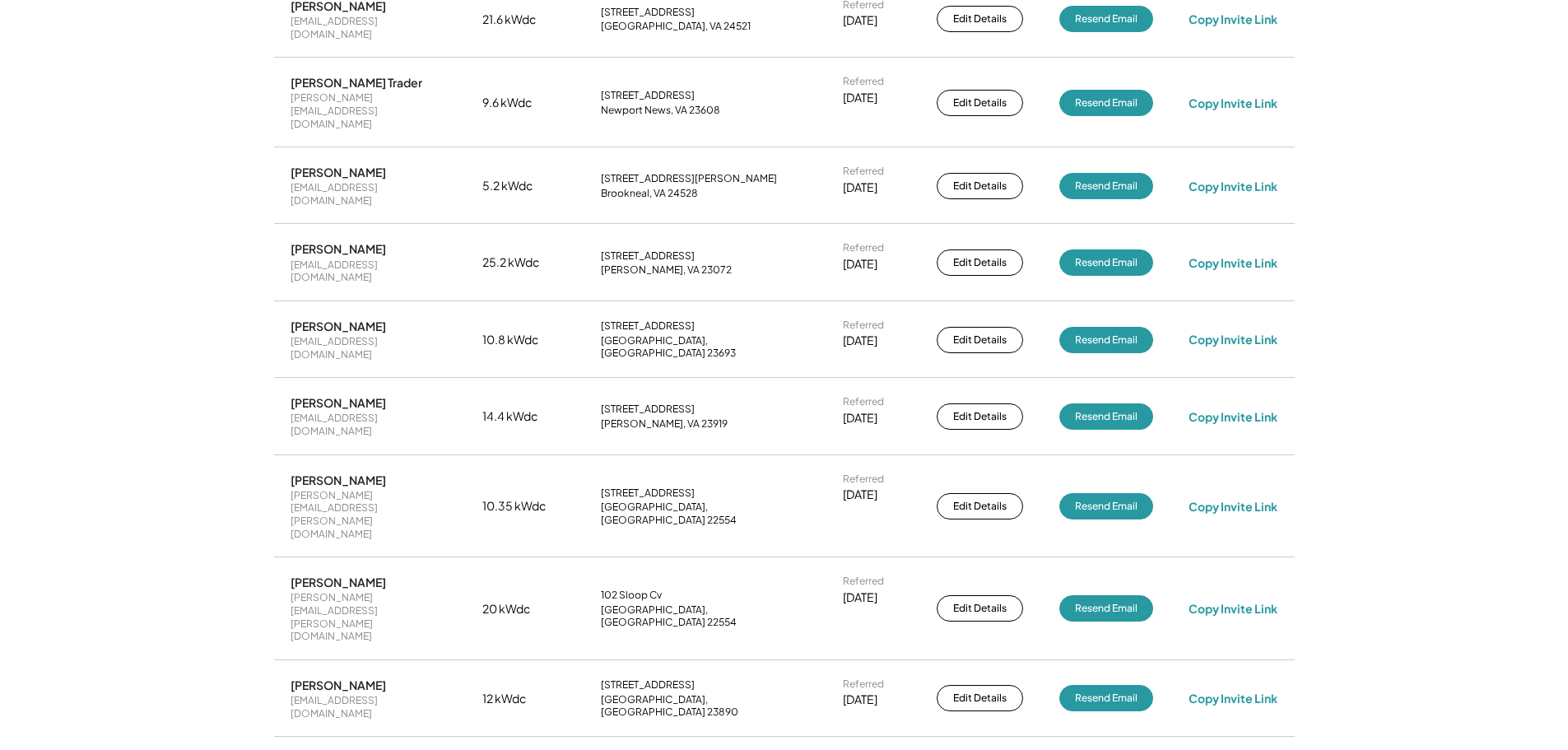
scroll to position [493, 0]
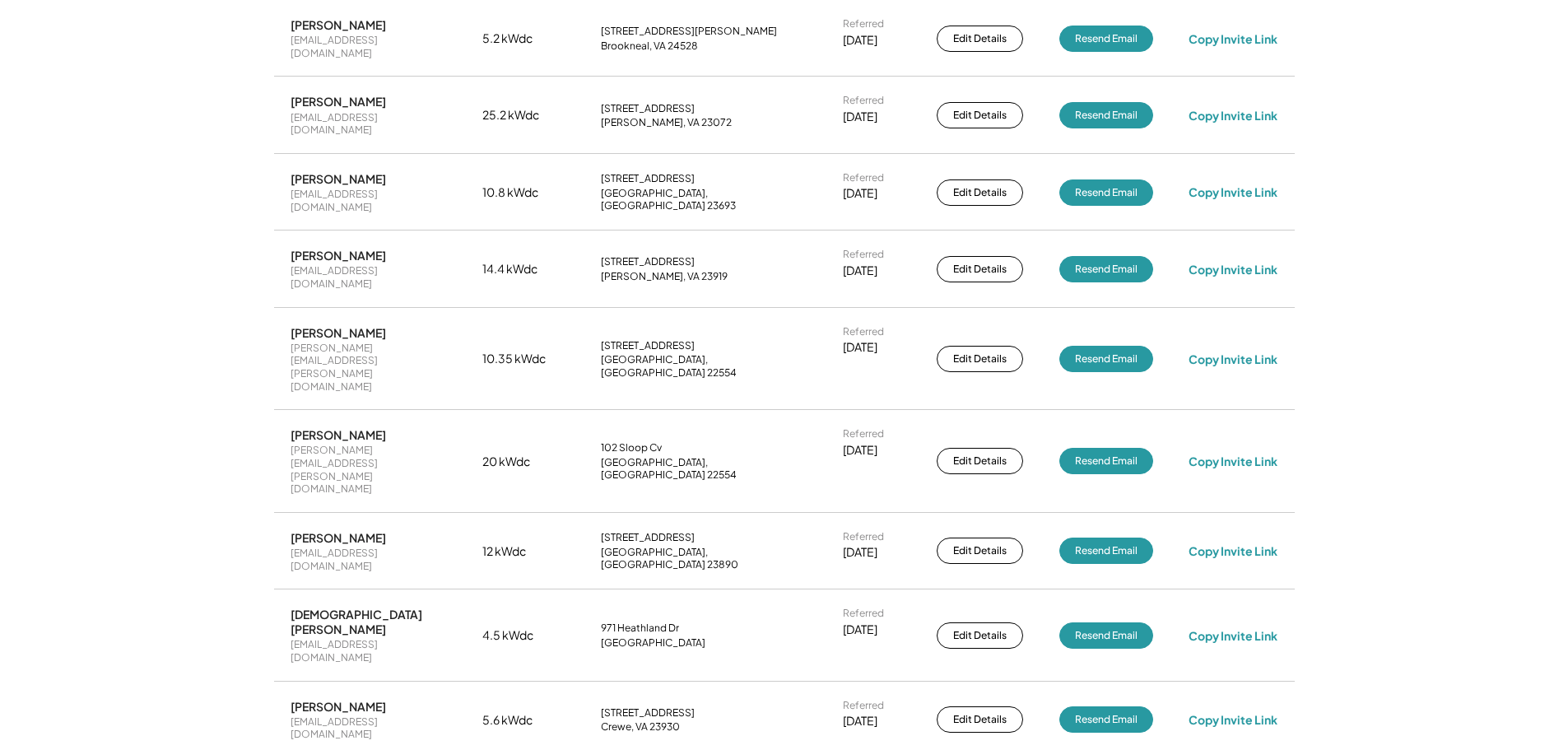
scroll to position [659, 0]
